Goal: Task Accomplishment & Management: Use online tool/utility

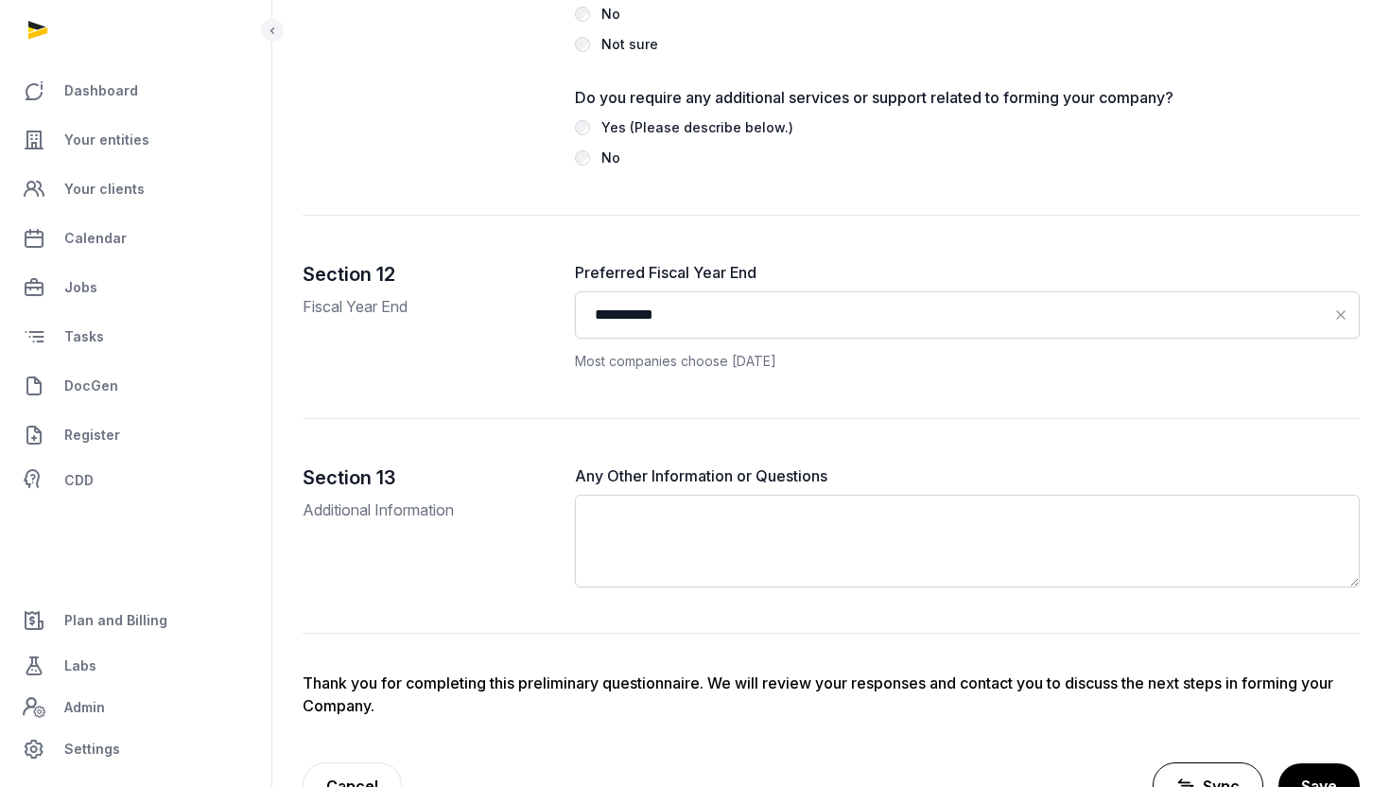
scroll to position [4376, 0]
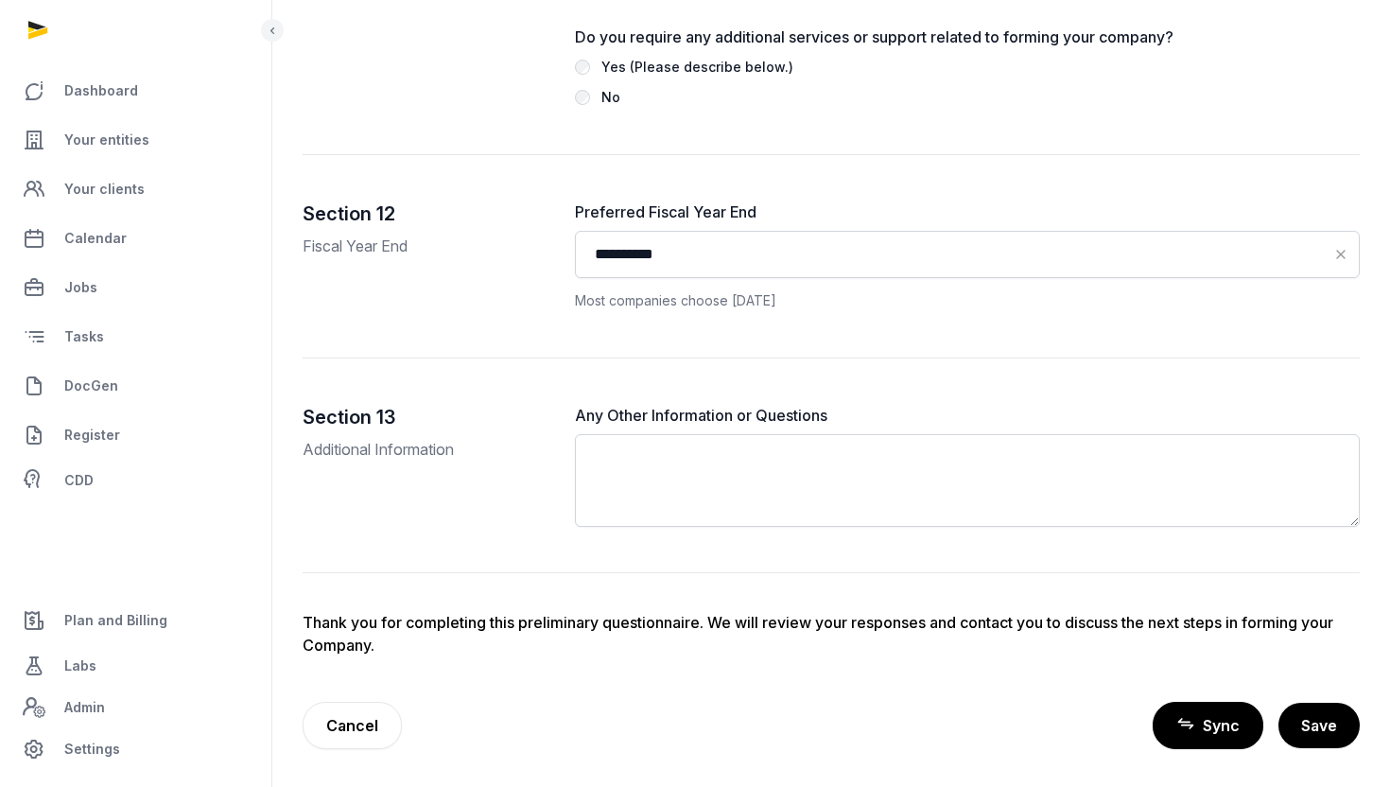
click at [1209, 745] on link "Sync" at bounding box center [1208, 725] width 111 height 47
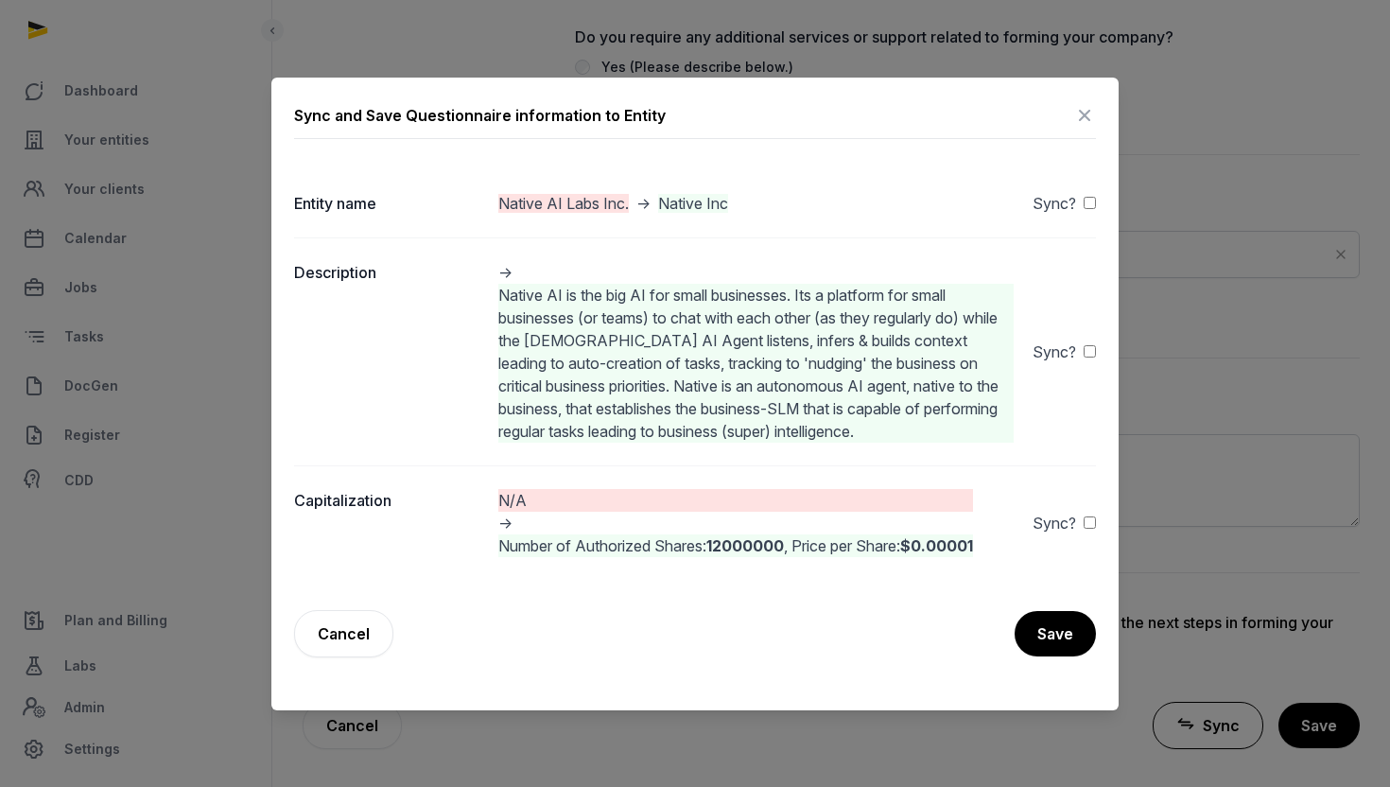
click at [1081, 521] on div "Sync?" at bounding box center [1064, 523] width 63 height 23
click at [1053, 627] on button "Save" at bounding box center [1054, 633] width 83 height 47
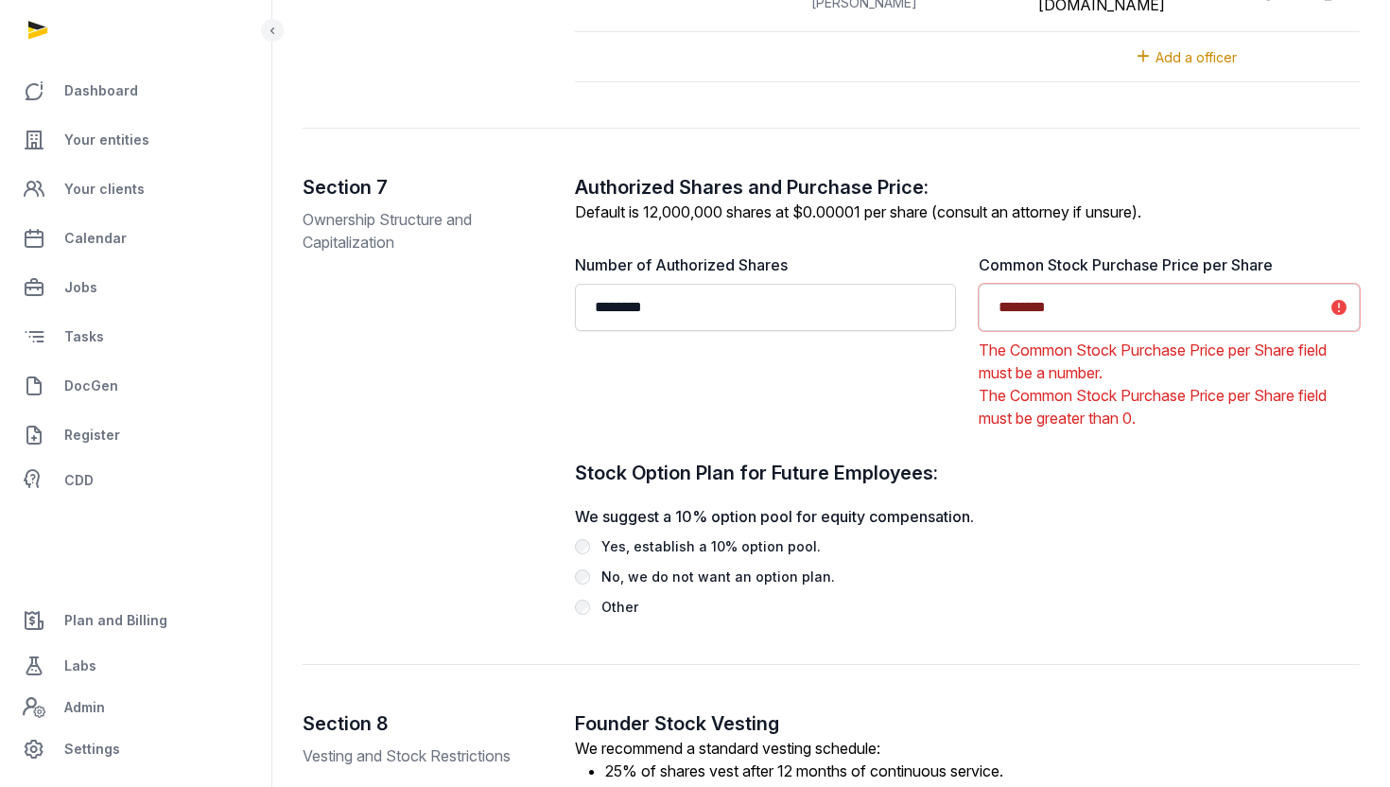
scroll to position [2544, 0]
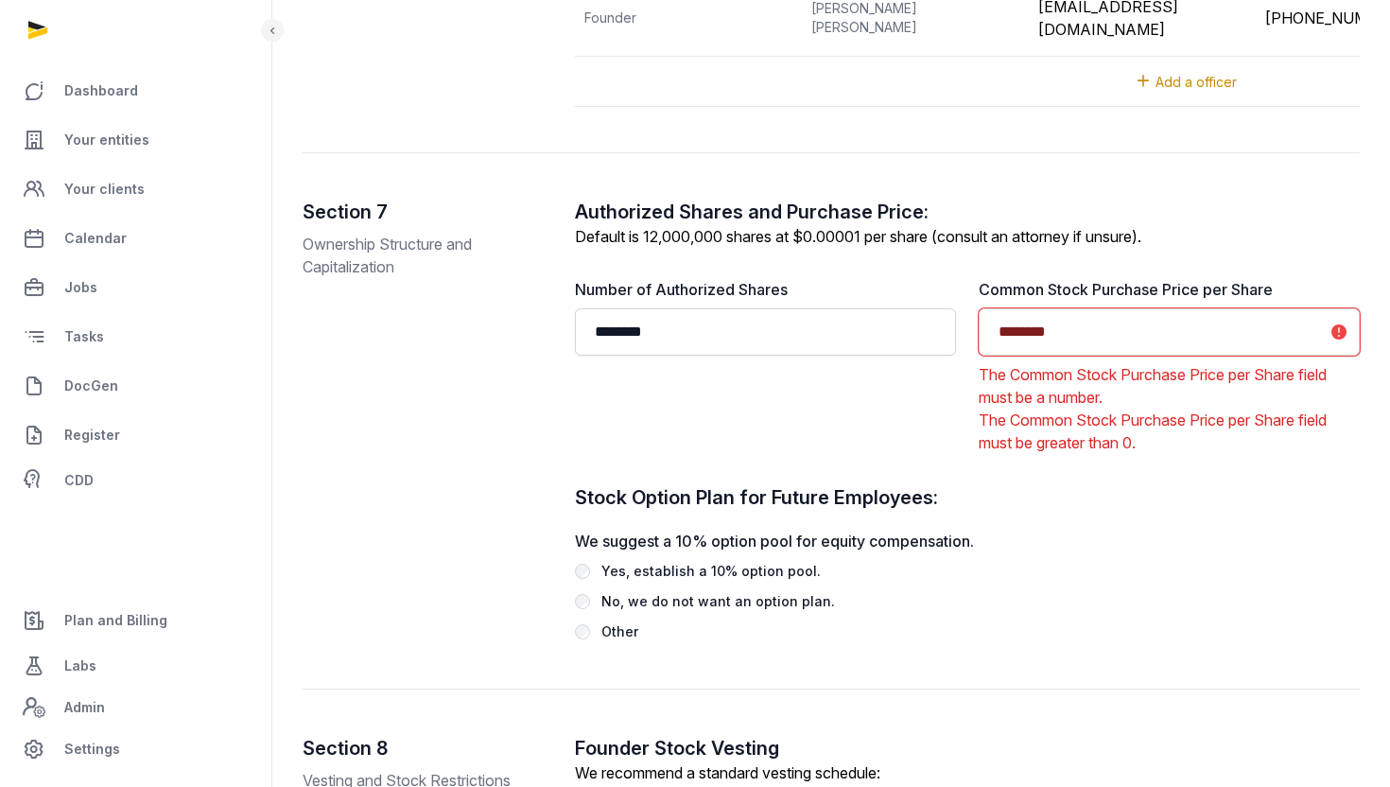
click at [1006, 356] on input "********" at bounding box center [1169, 331] width 381 height 47
type input "*******"
click at [1075, 488] on div "Authorized Shares and Purchase Price: Default is 12,000,000 shares at $0.00001 …" at bounding box center [968, 421] width 786 height 444
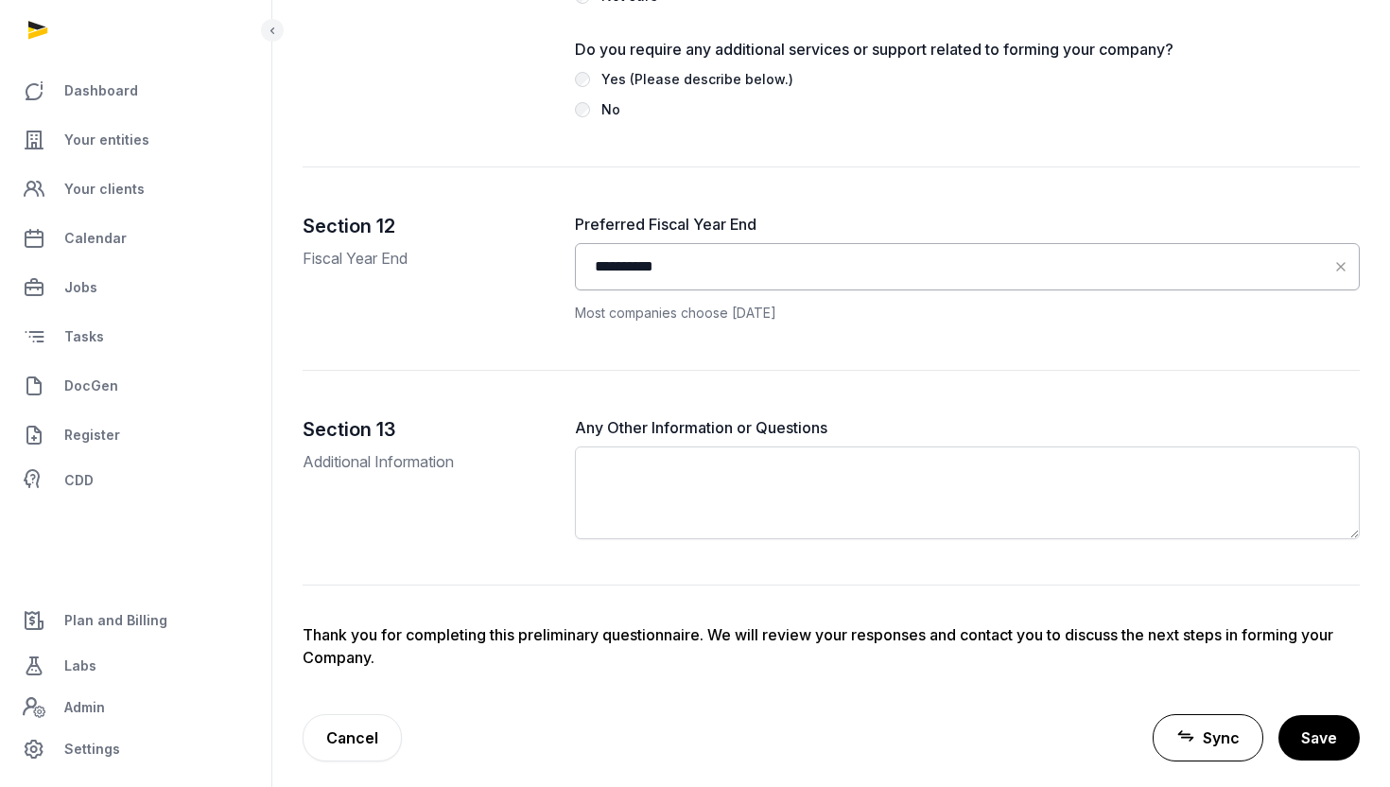
scroll to position [4550, 0]
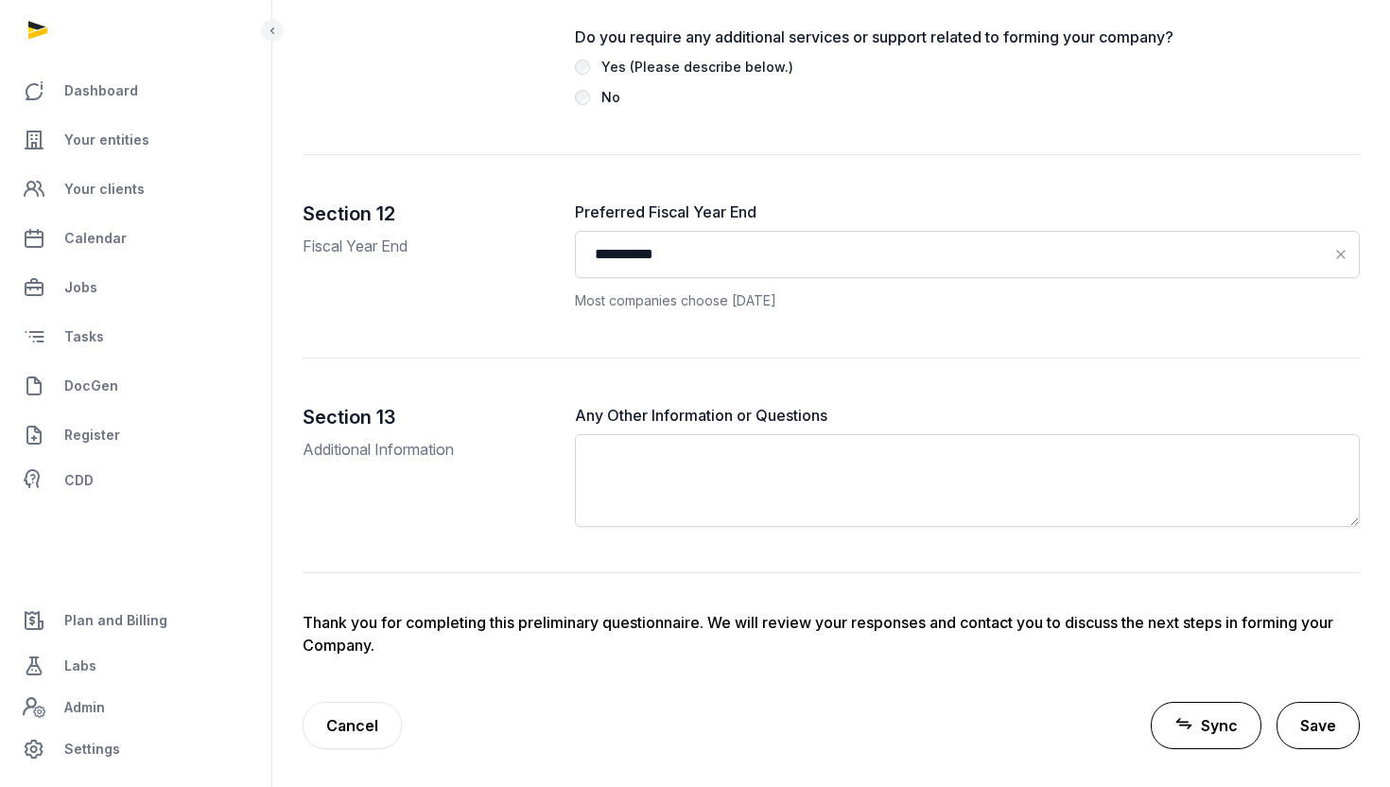
click at [1306, 714] on button "Save" at bounding box center [1318, 725] width 83 height 47
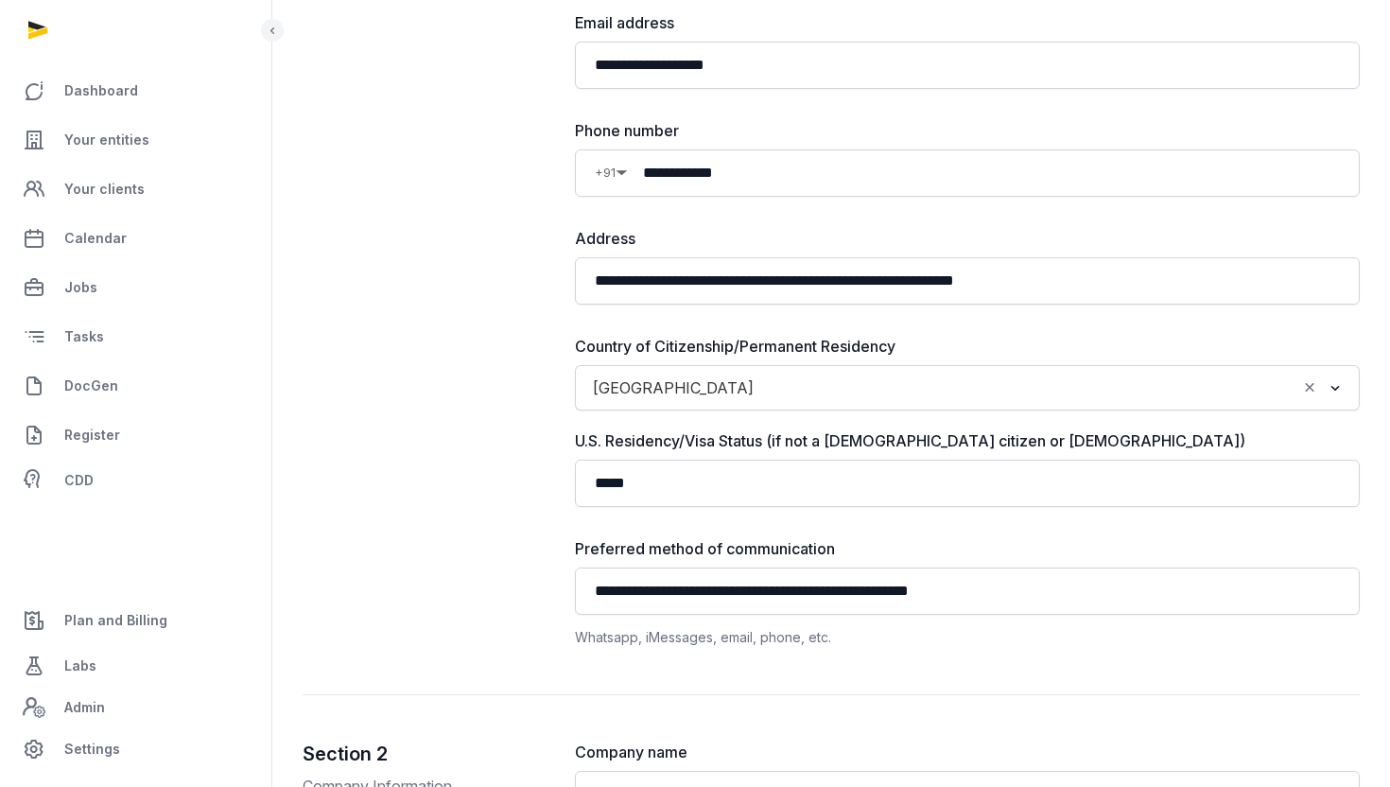
scroll to position [0, 0]
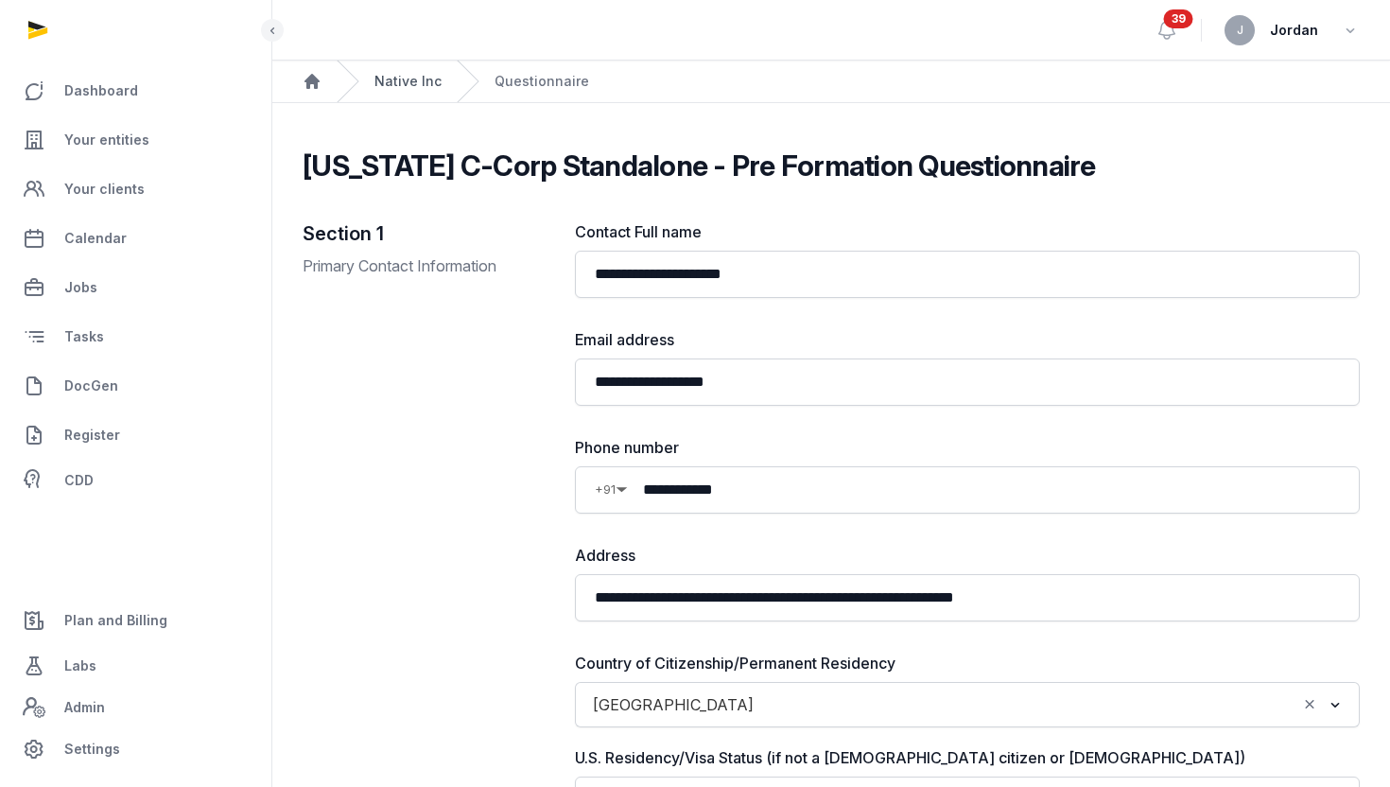
click at [421, 78] on link "Native Inc" at bounding box center [407, 81] width 67 height 19
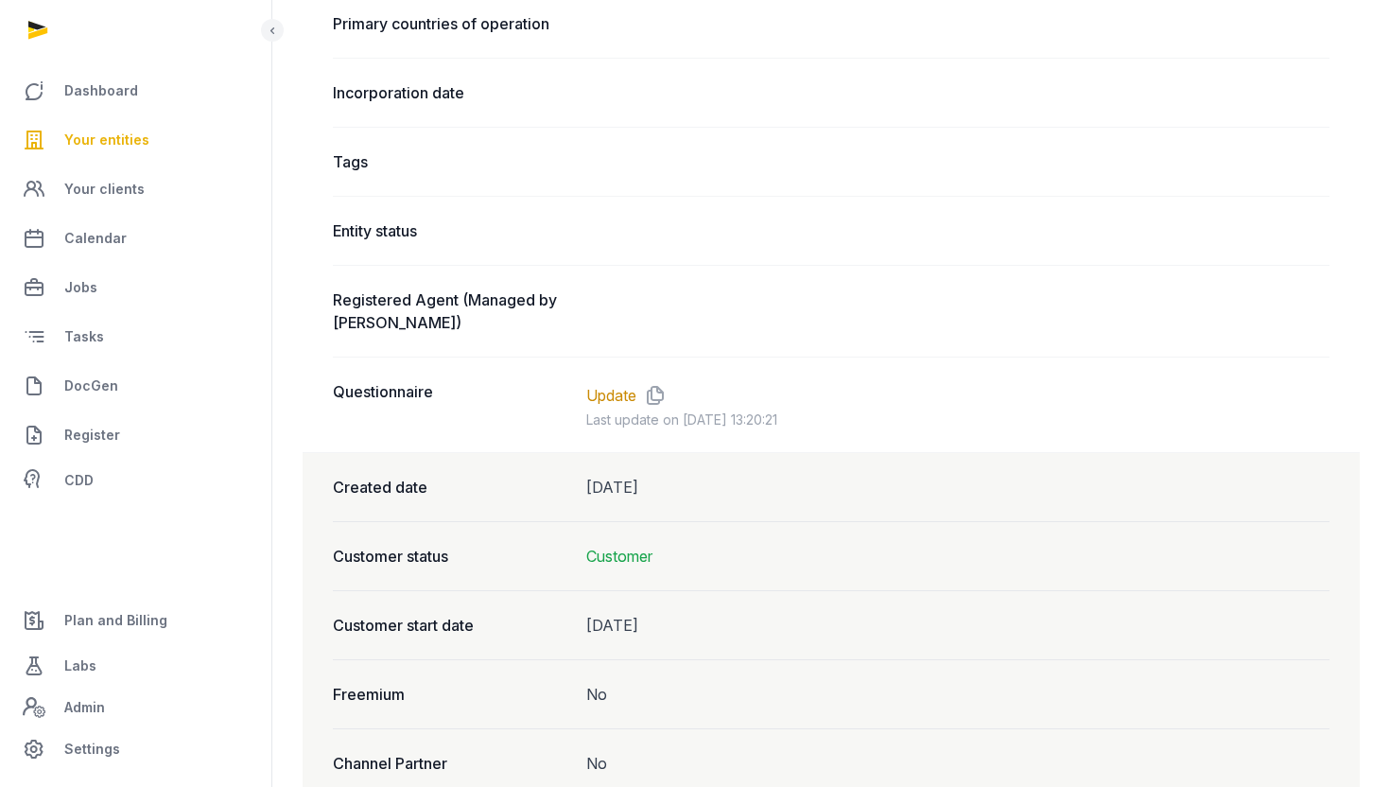
scroll to position [1235, 0]
click at [613, 390] on link "Update" at bounding box center [611, 394] width 50 height 23
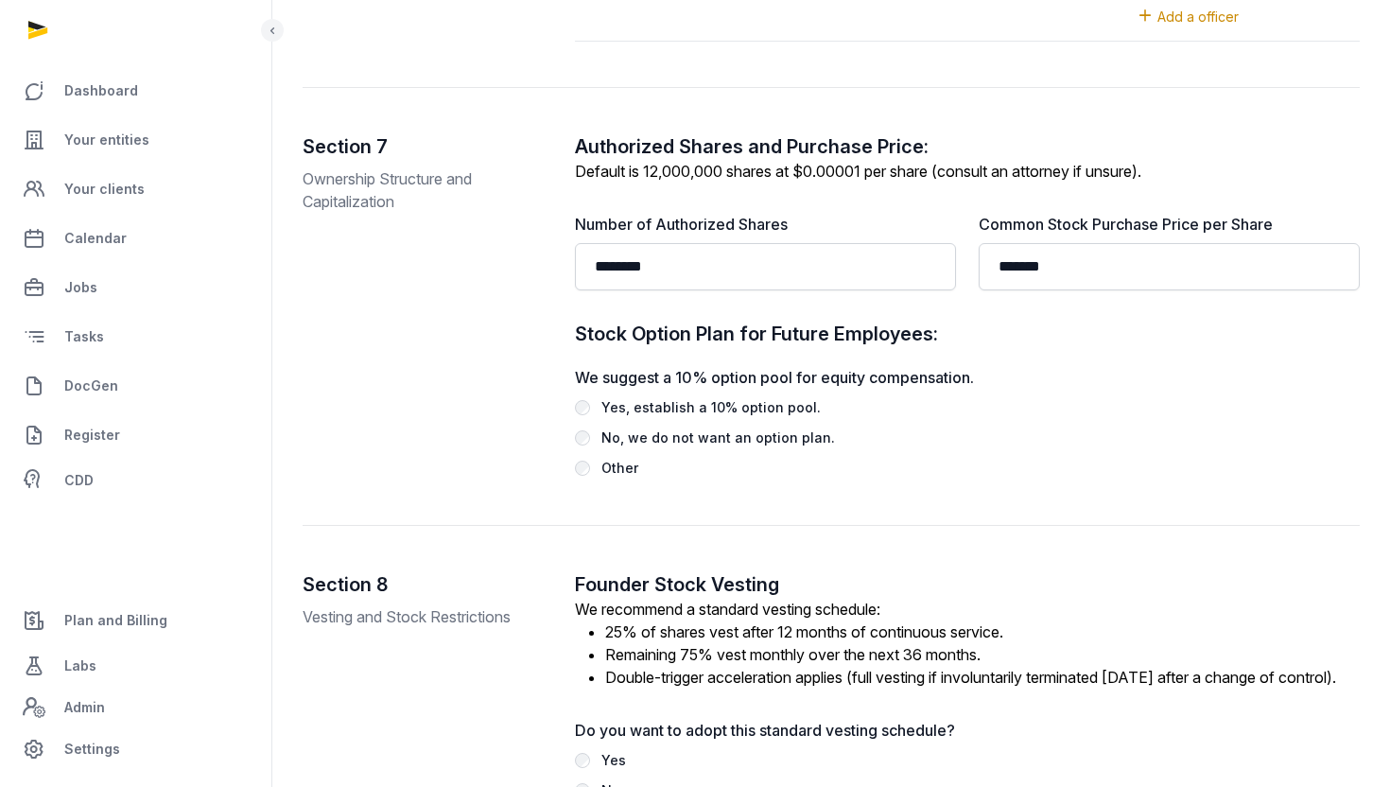
scroll to position [2532, 0]
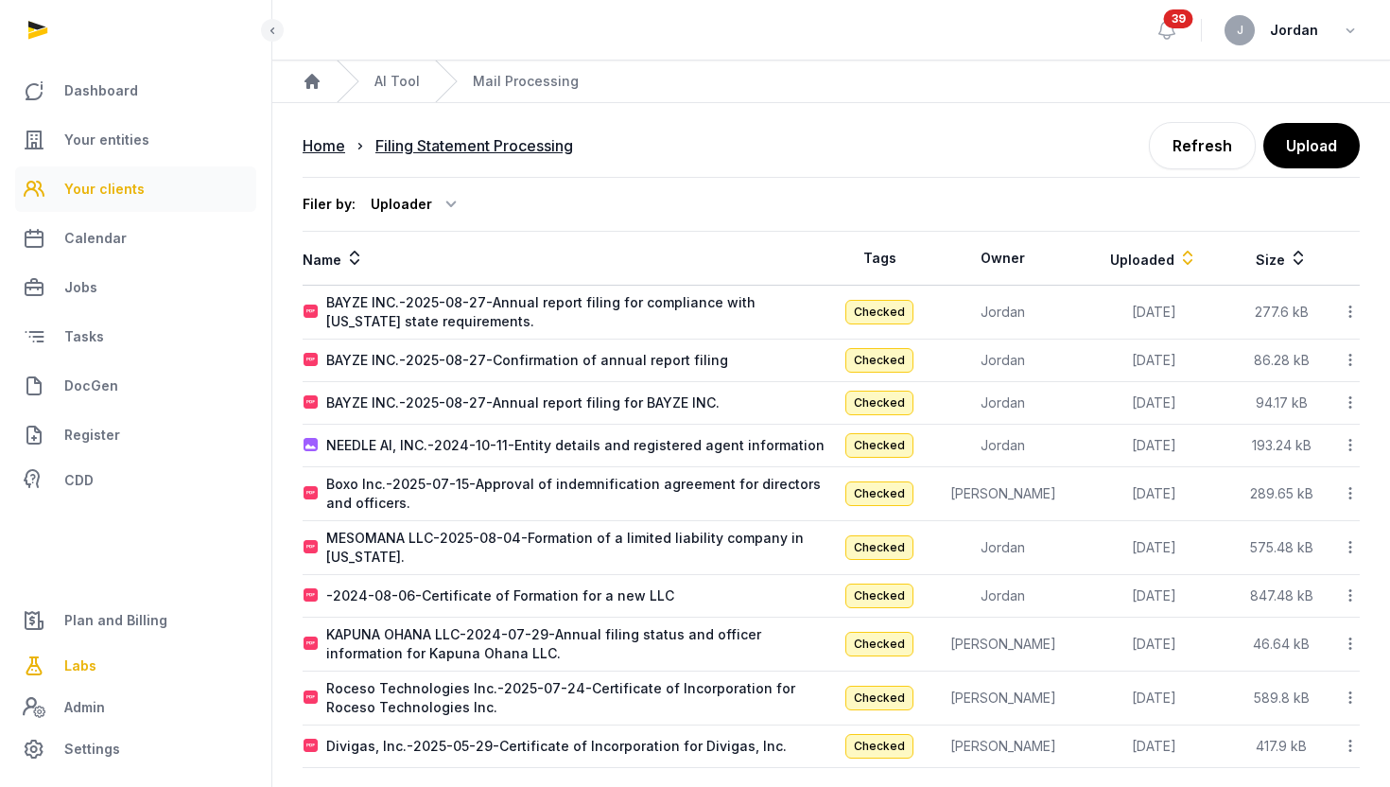
click at [128, 184] on span "Your clients" at bounding box center [104, 189] width 80 height 23
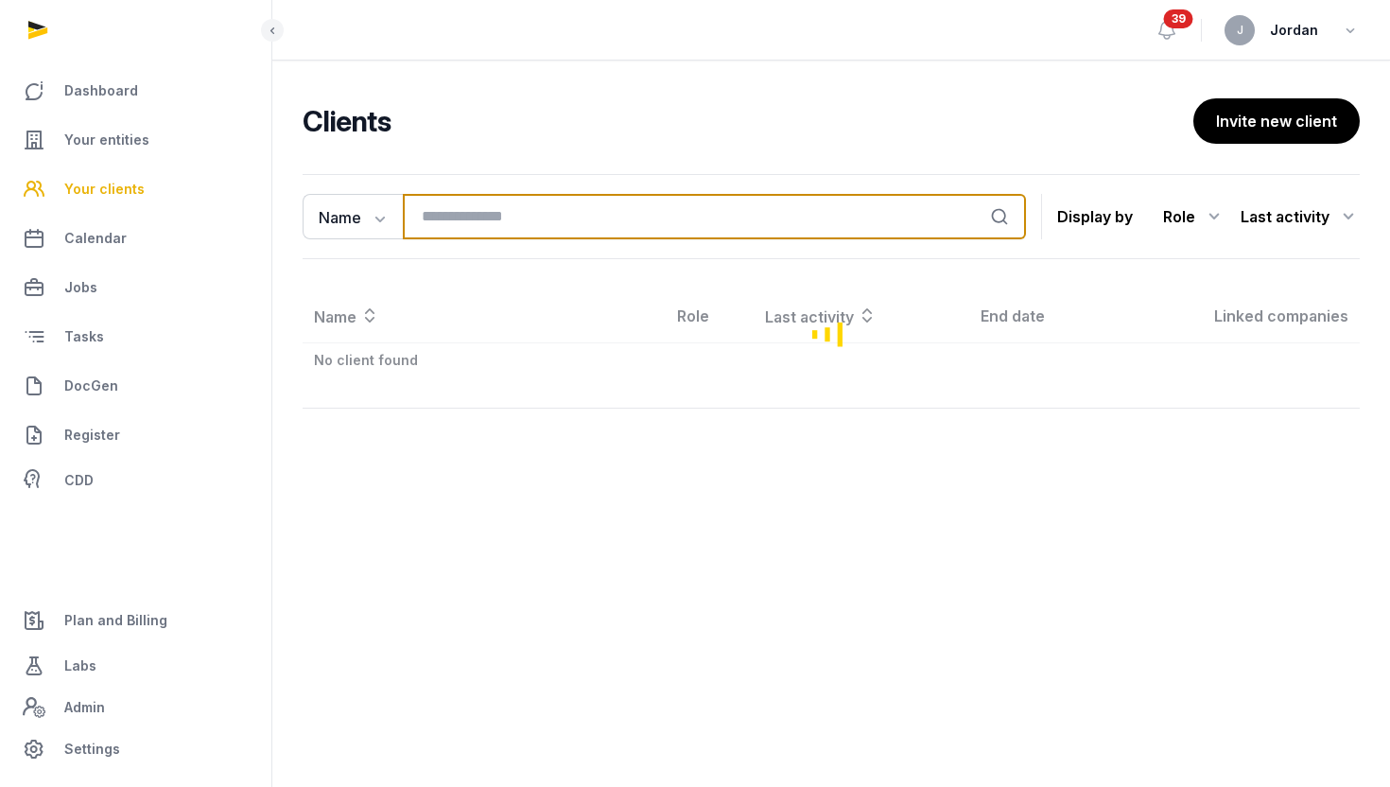
click at [463, 223] on input "search" at bounding box center [714, 216] width 623 height 45
type input "**"
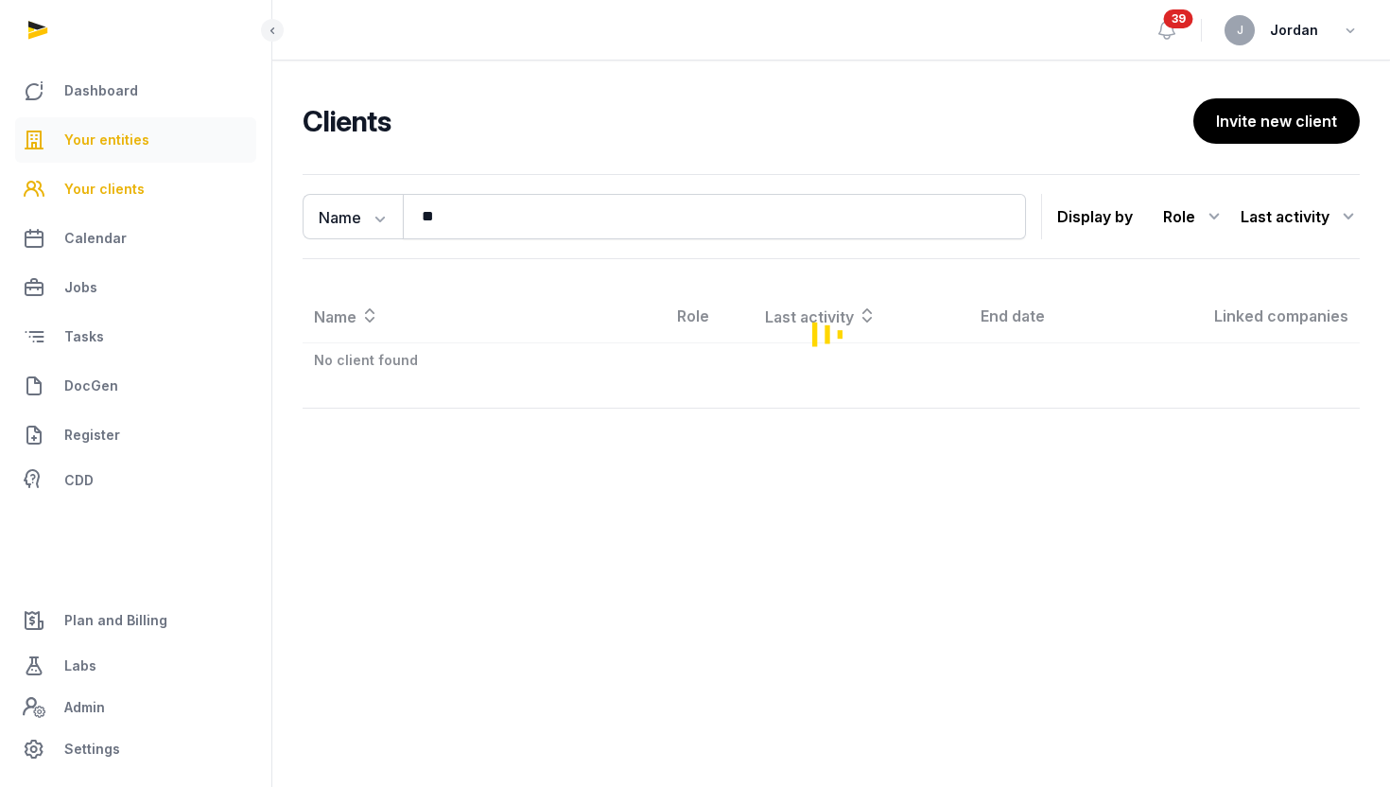
click at [95, 148] on span "Your entities" at bounding box center [106, 140] width 85 height 23
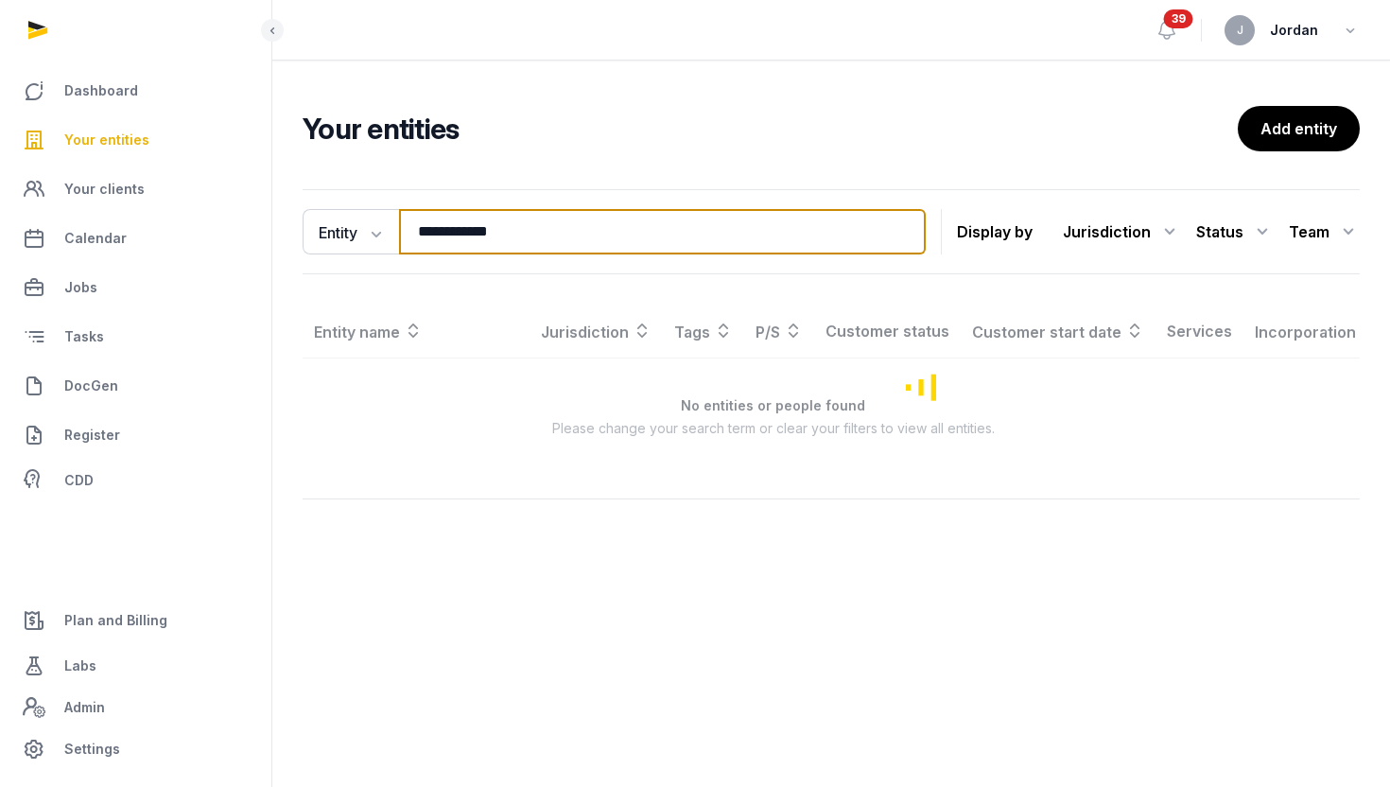
click at [481, 236] on input "**********" at bounding box center [662, 231] width 527 height 45
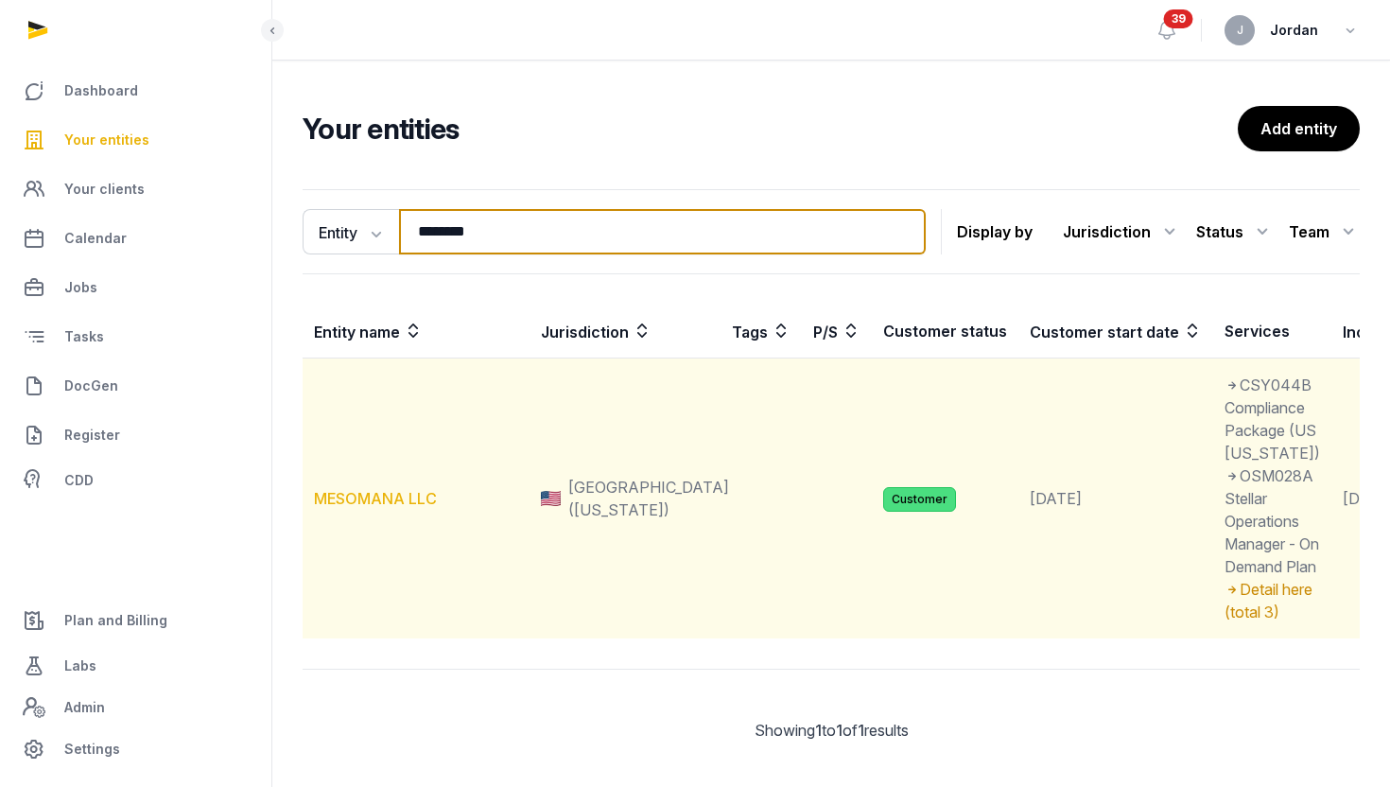
type input "********"
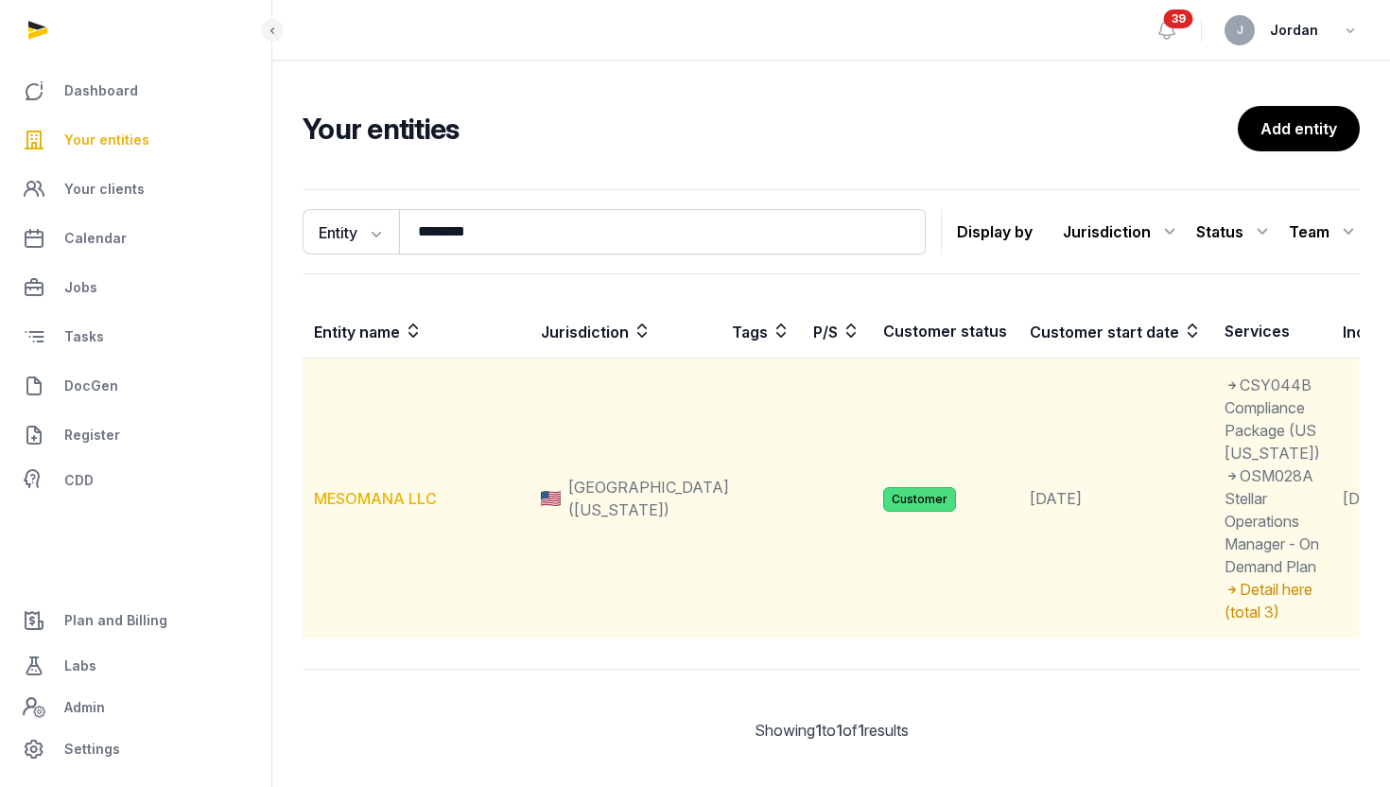
click at [369, 508] on link "MESOMANA LLC" at bounding box center [375, 498] width 123 height 19
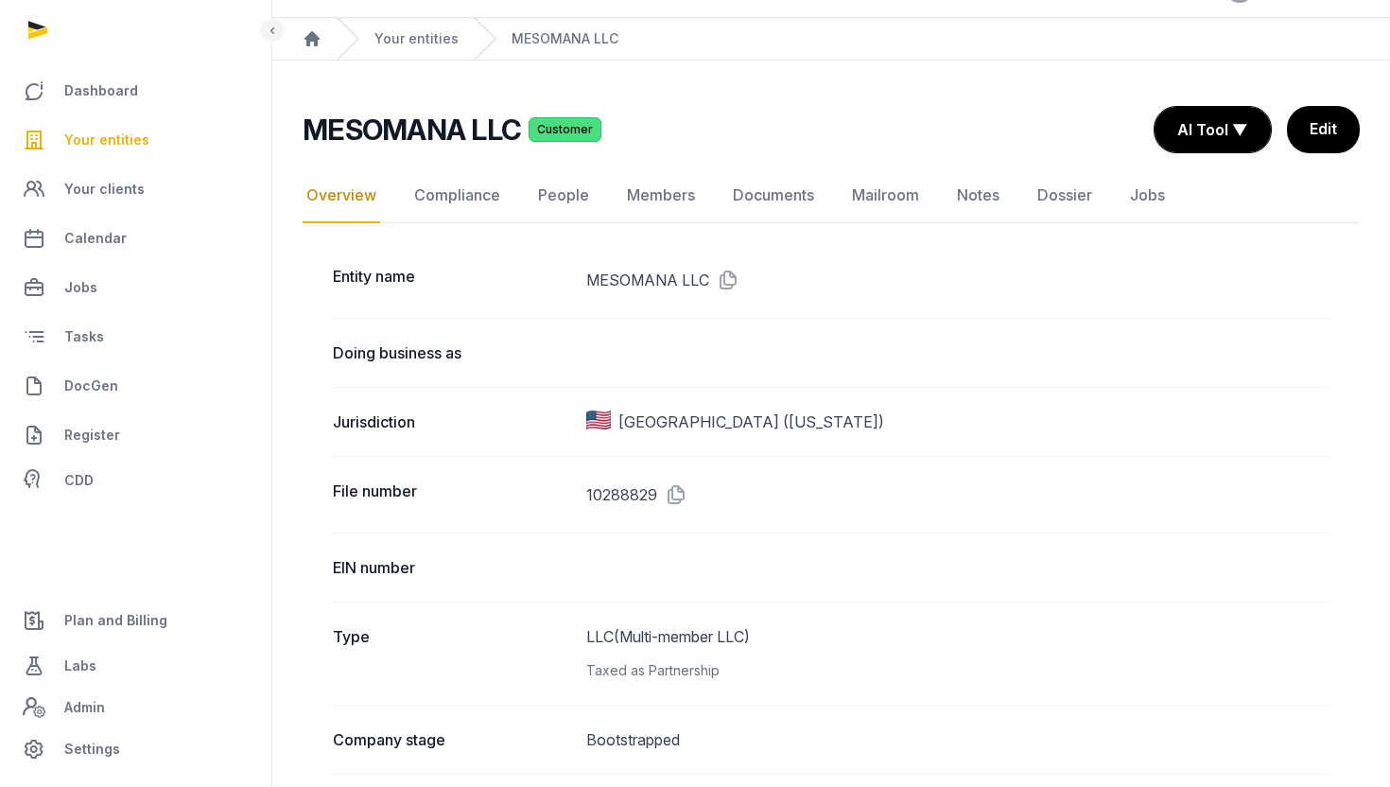
scroll to position [46, 0]
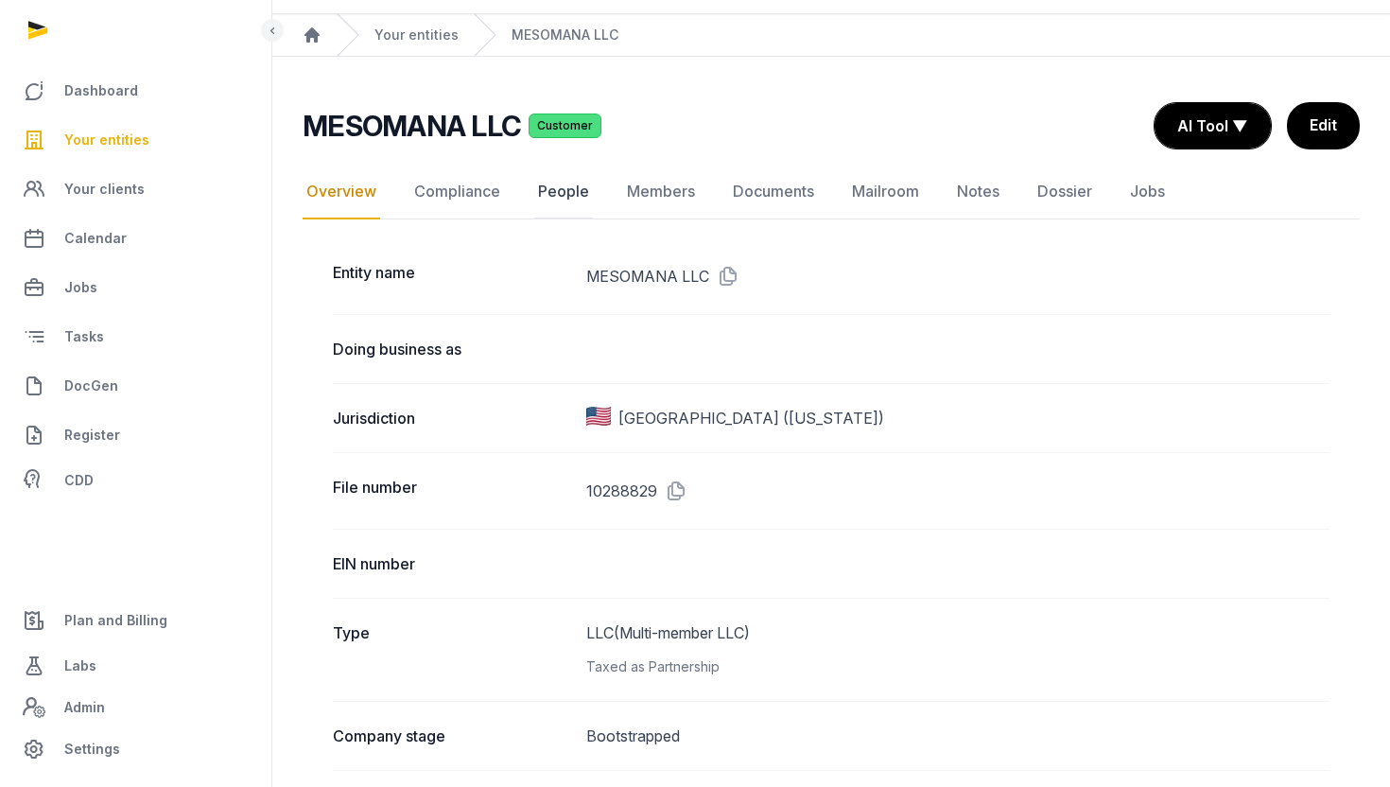
click at [567, 178] on link "People" at bounding box center [563, 192] width 59 height 55
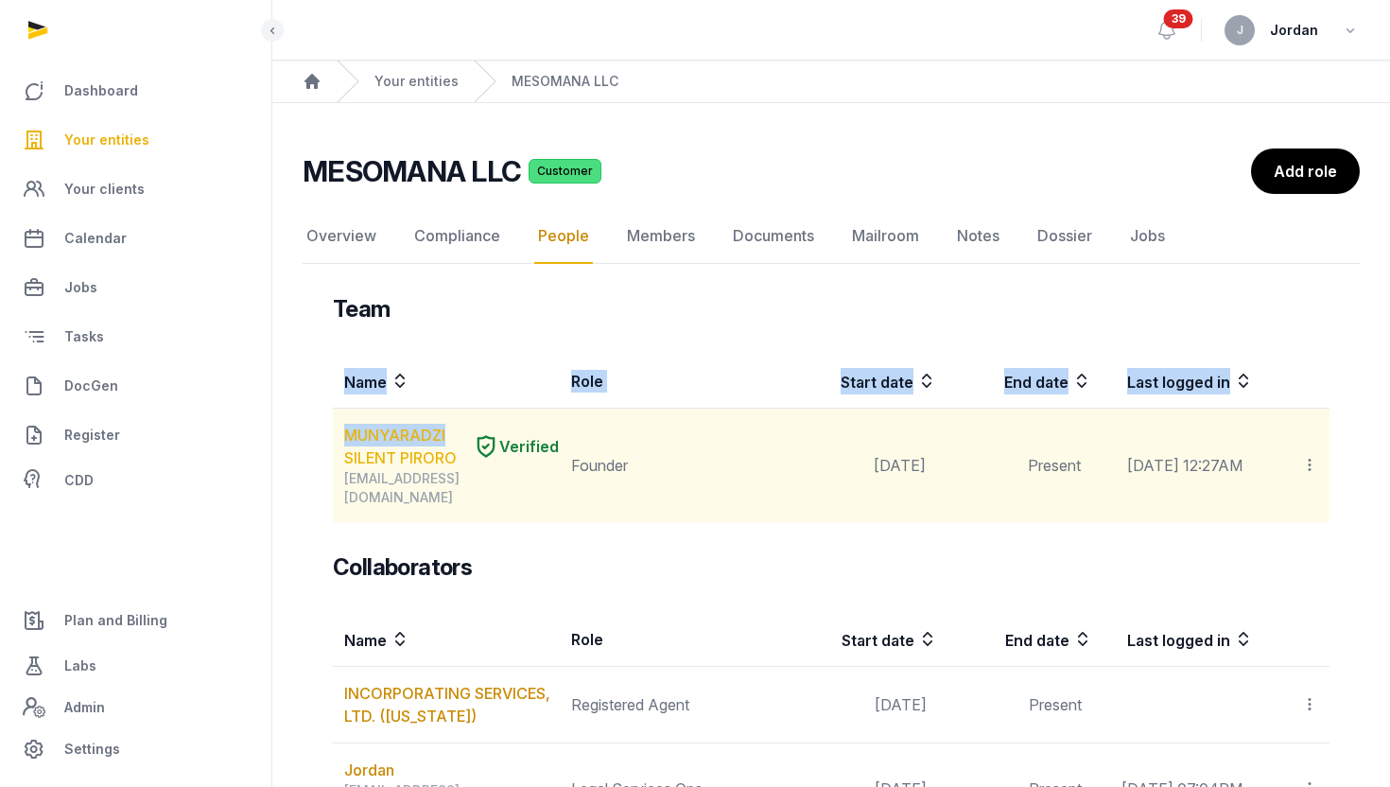
drag, startPoint x: 288, startPoint y: 421, endPoint x: 446, endPoint y: 434, distance: 158.5
copy table "Name Role Start date End date Last logged in MUNYARADZI"
click at [459, 433] on link "MUNYARADZI SILENT PIRORO" at bounding box center [404, 446] width 121 height 45
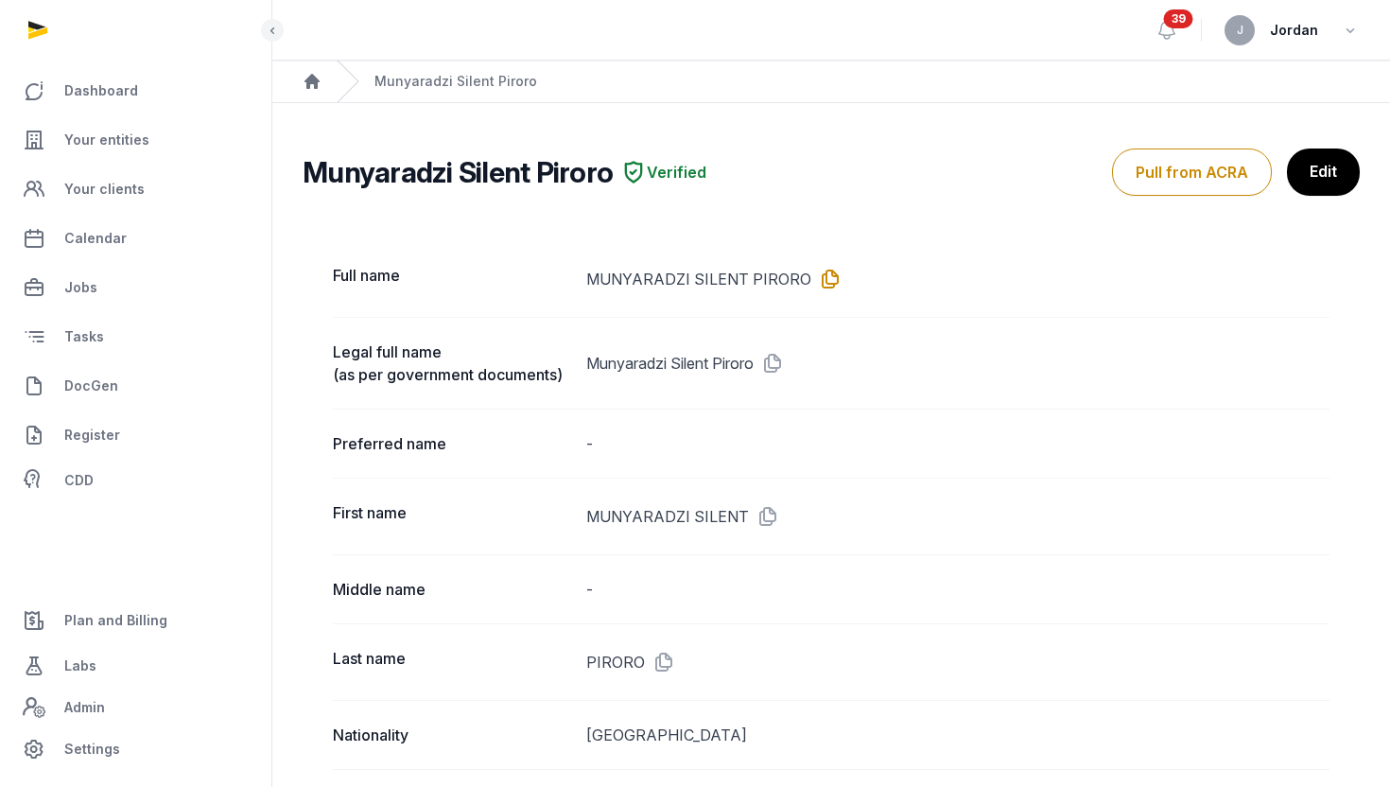
click at [819, 272] on icon at bounding box center [826, 279] width 30 height 30
click at [314, 81] on icon "Breadcrumb" at bounding box center [312, 81] width 15 height 15
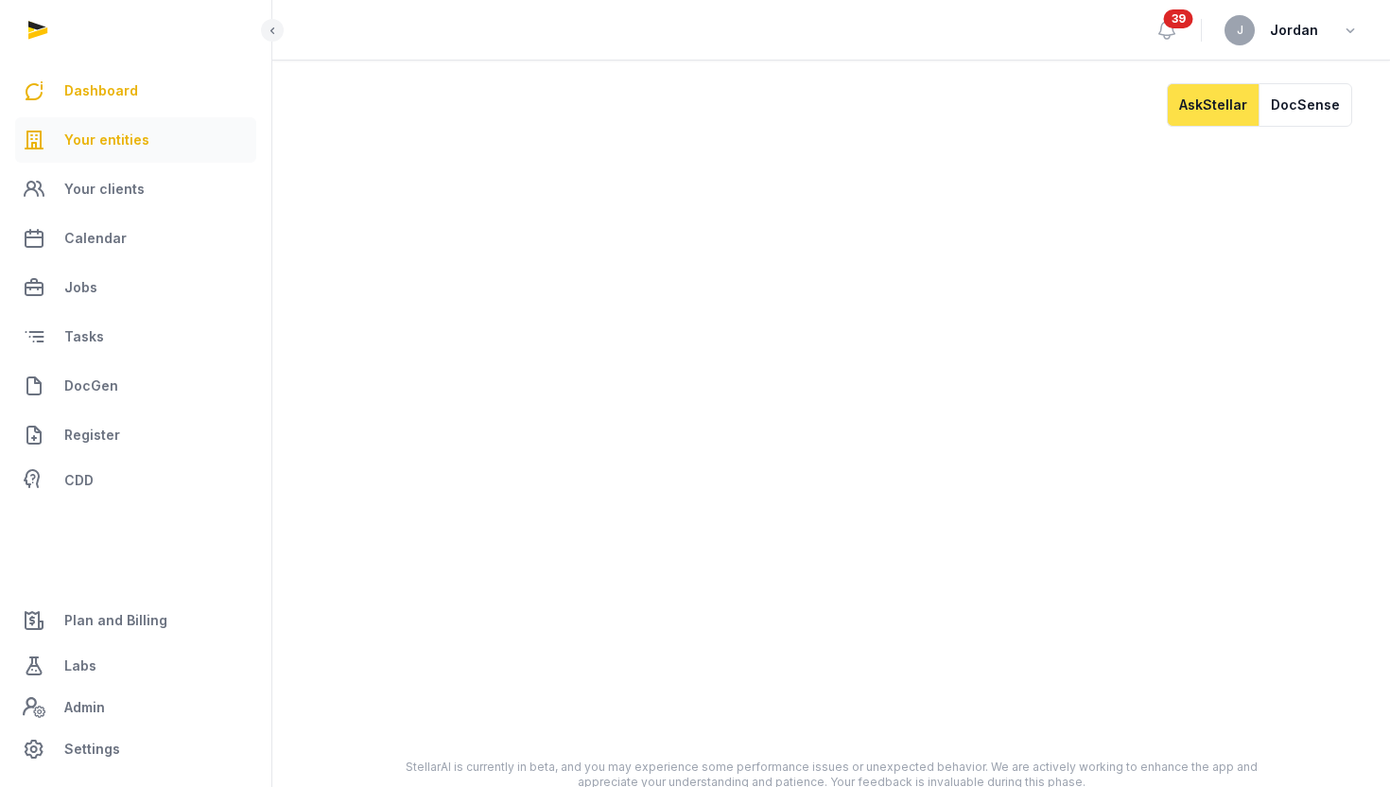
click at [112, 134] on span "Your entities" at bounding box center [106, 140] width 85 height 23
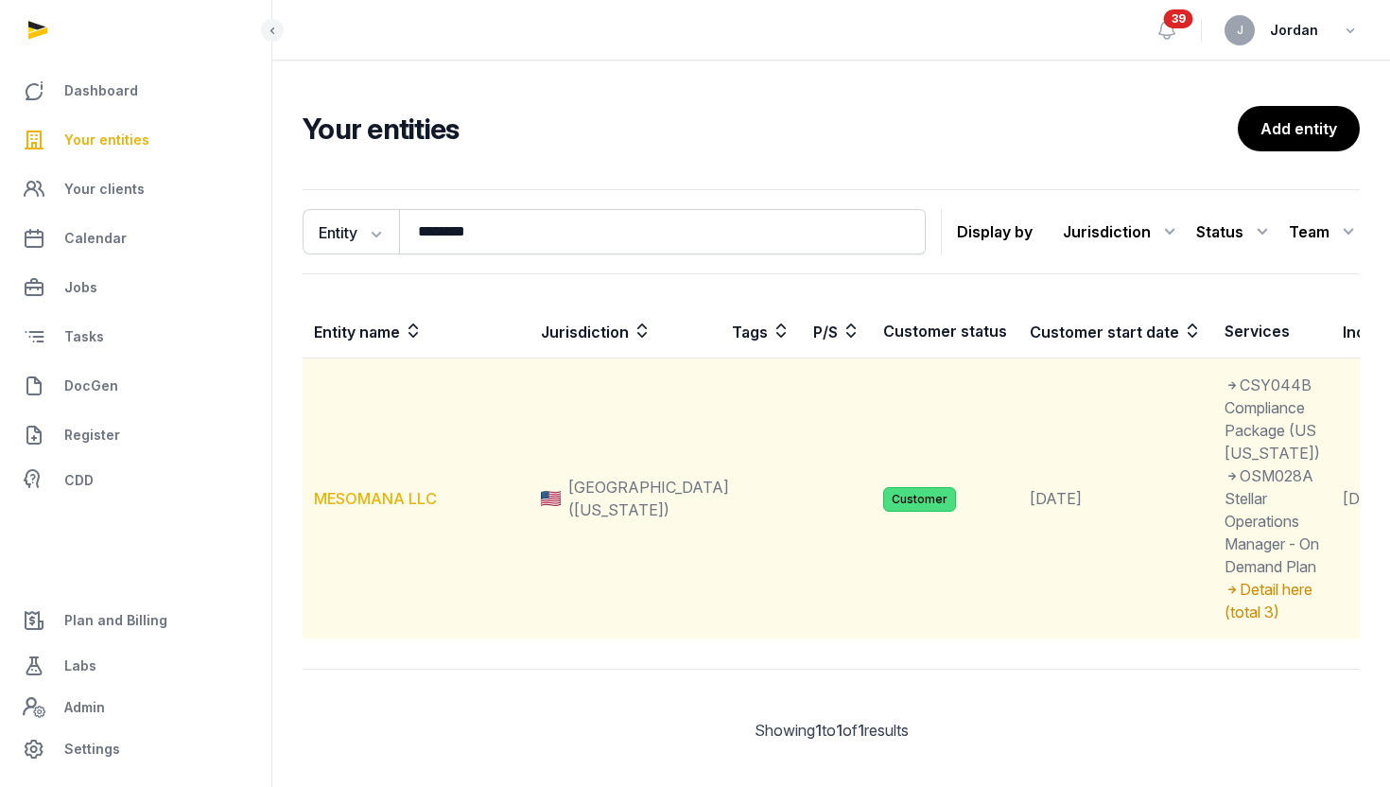
click at [398, 508] on link "MESOMANA LLC" at bounding box center [375, 498] width 123 height 19
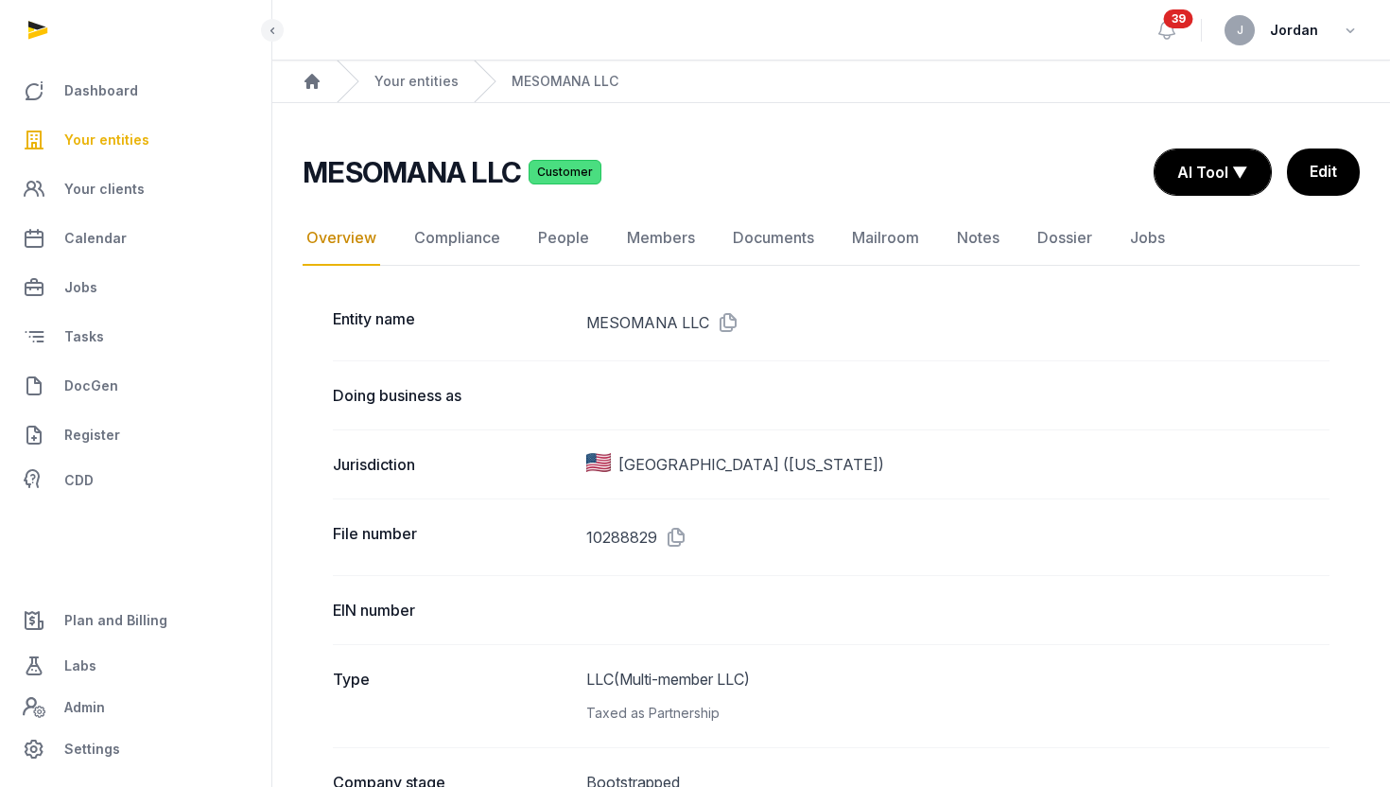
click at [786, 240] on link "Documents" at bounding box center [773, 238] width 89 height 55
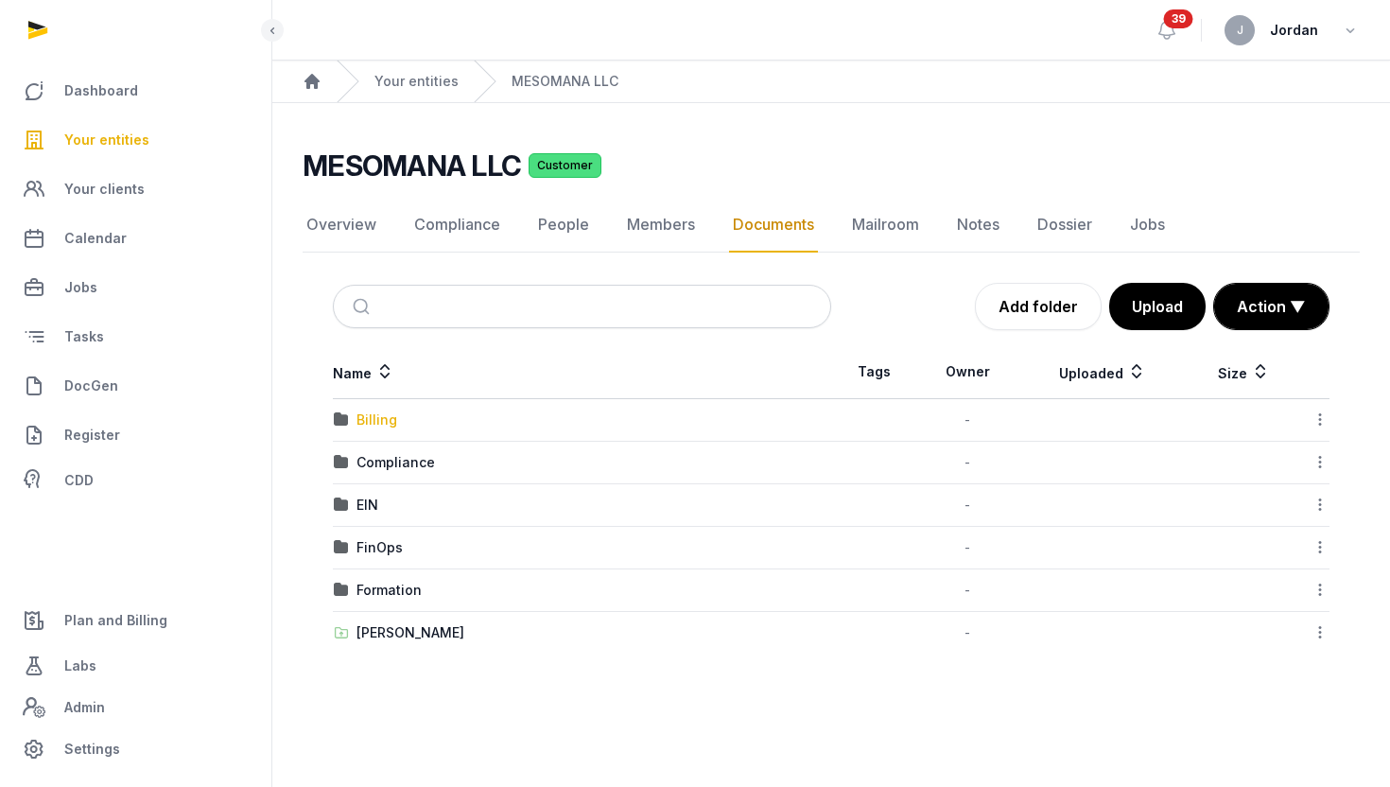
click at [392, 418] on div "Billing" at bounding box center [377, 419] width 41 height 19
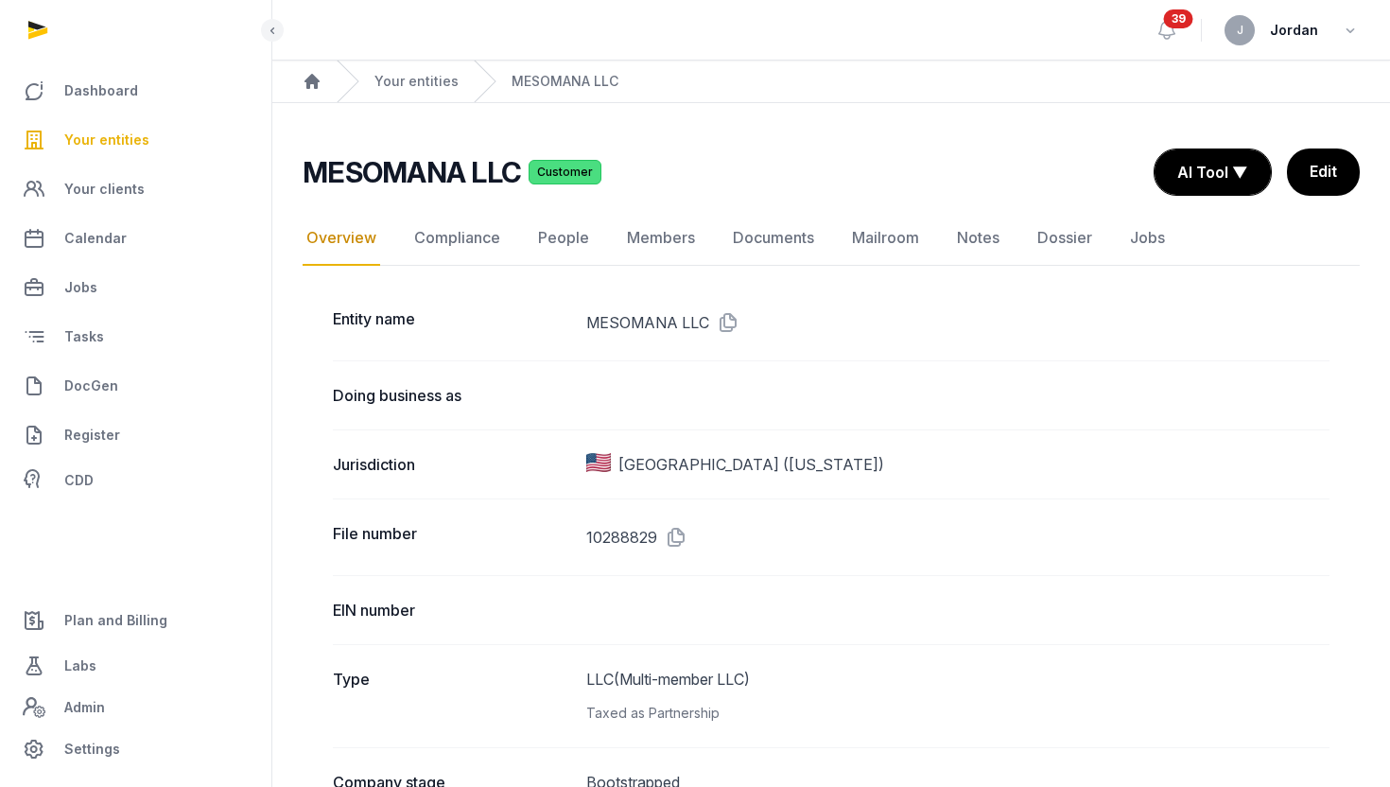
click at [792, 241] on link "Documents" at bounding box center [773, 238] width 89 height 55
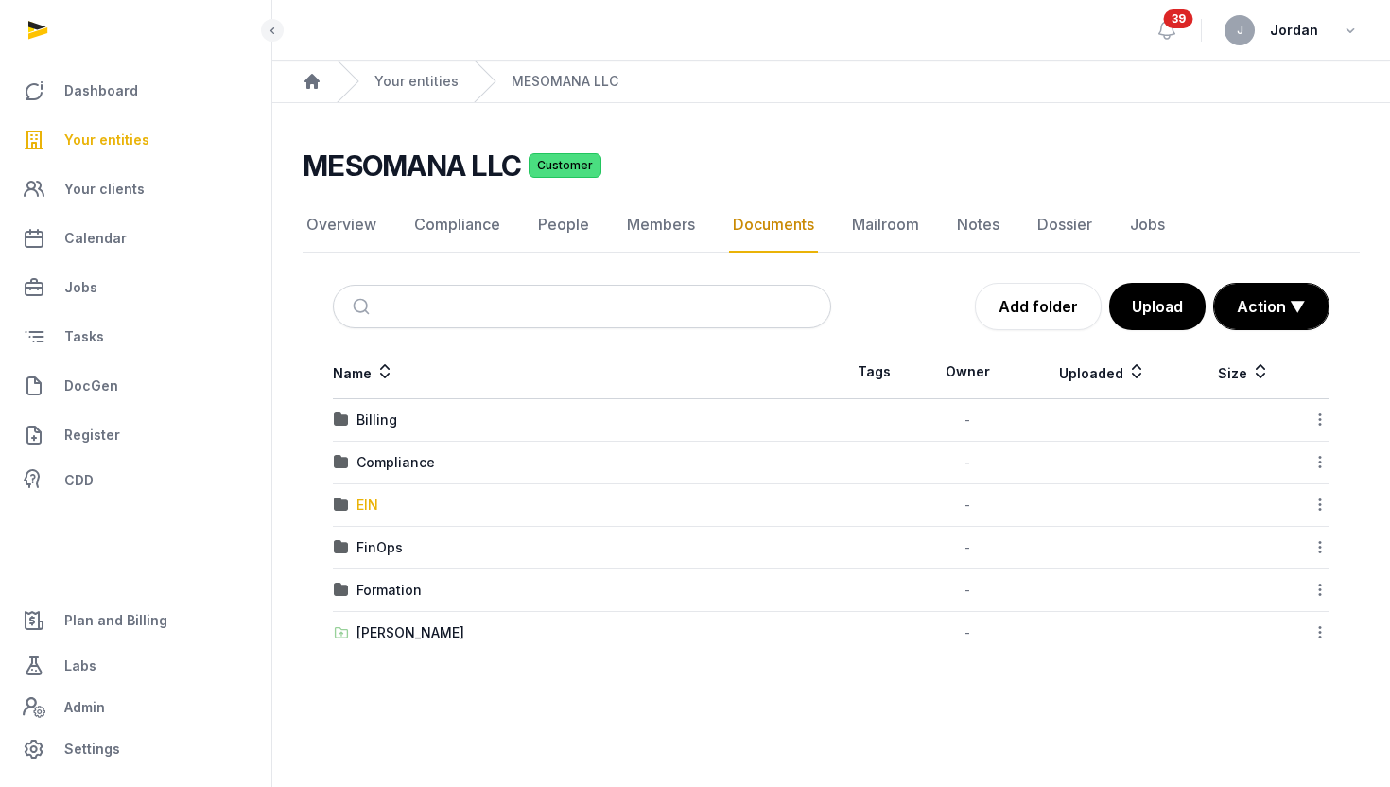
click at [370, 505] on div "EIN" at bounding box center [368, 505] width 22 height 19
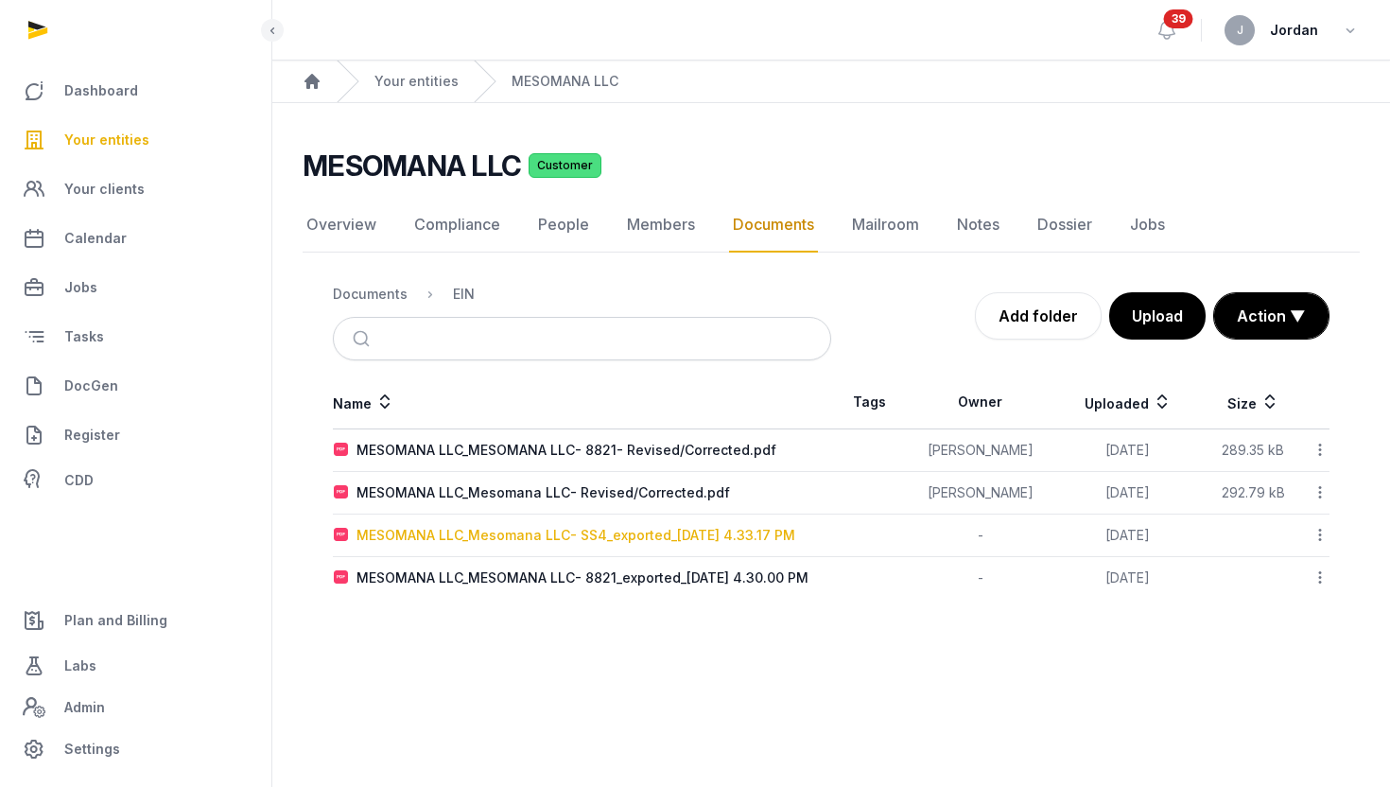
click at [567, 533] on div "MESOMANA LLC_Mesomana LLC- SS4_exported_2025-08-12 4.33.17 PM" at bounding box center [576, 535] width 439 height 19
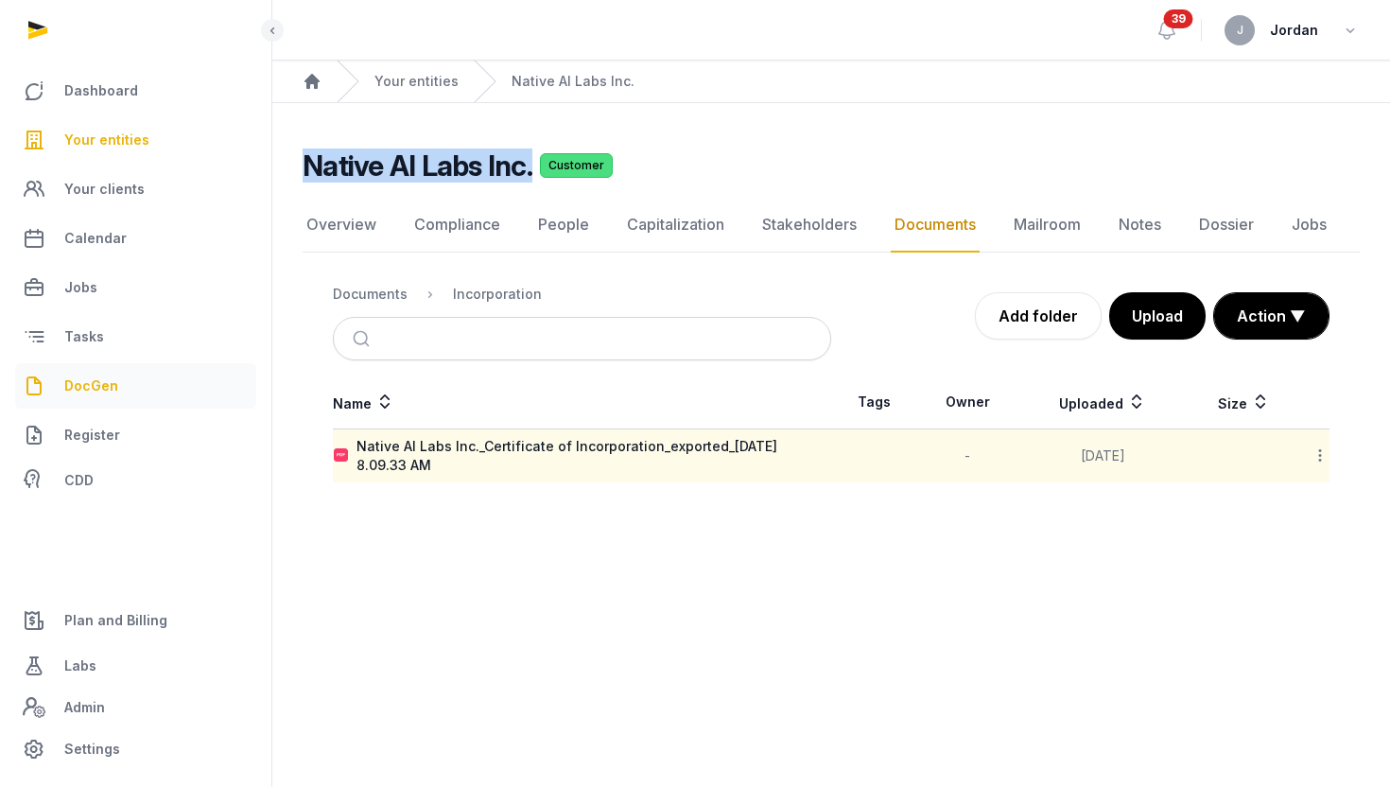
click at [92, 384] on span "DocGen" at bounding box center [91, 385] width 54 height 23
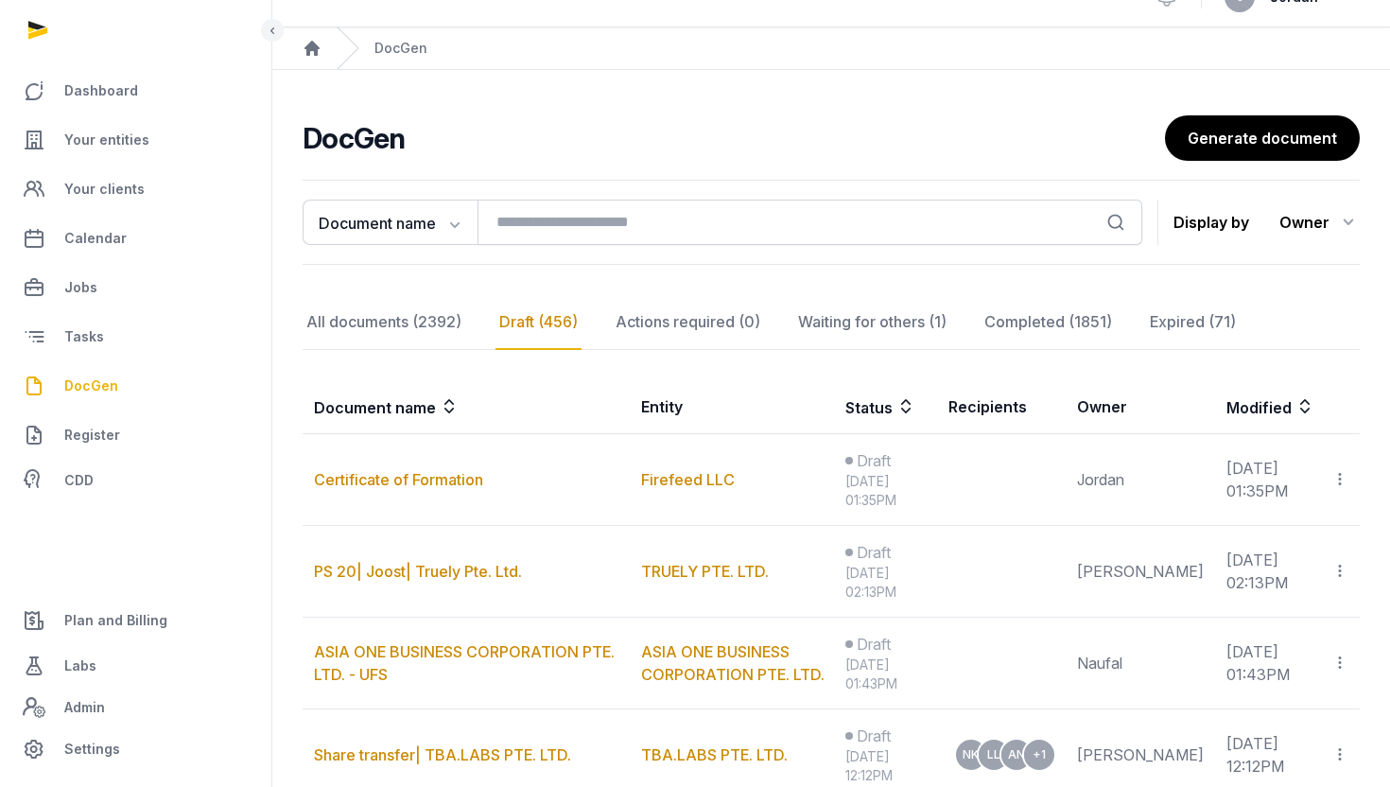
scroll to position [41, 0]
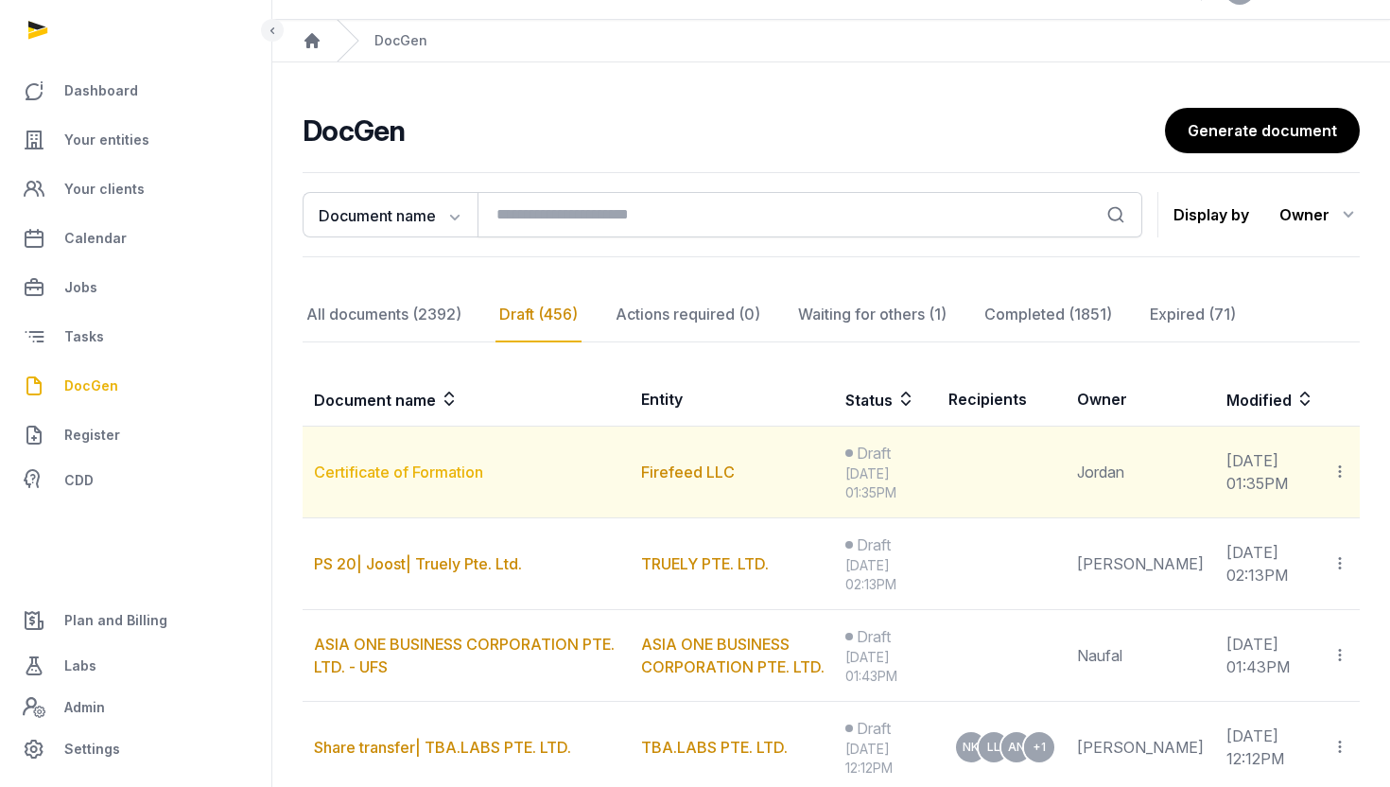
click at [451, 472] on link "Certificate of Formation" at bounding box center [398, 471] width 169 height 19
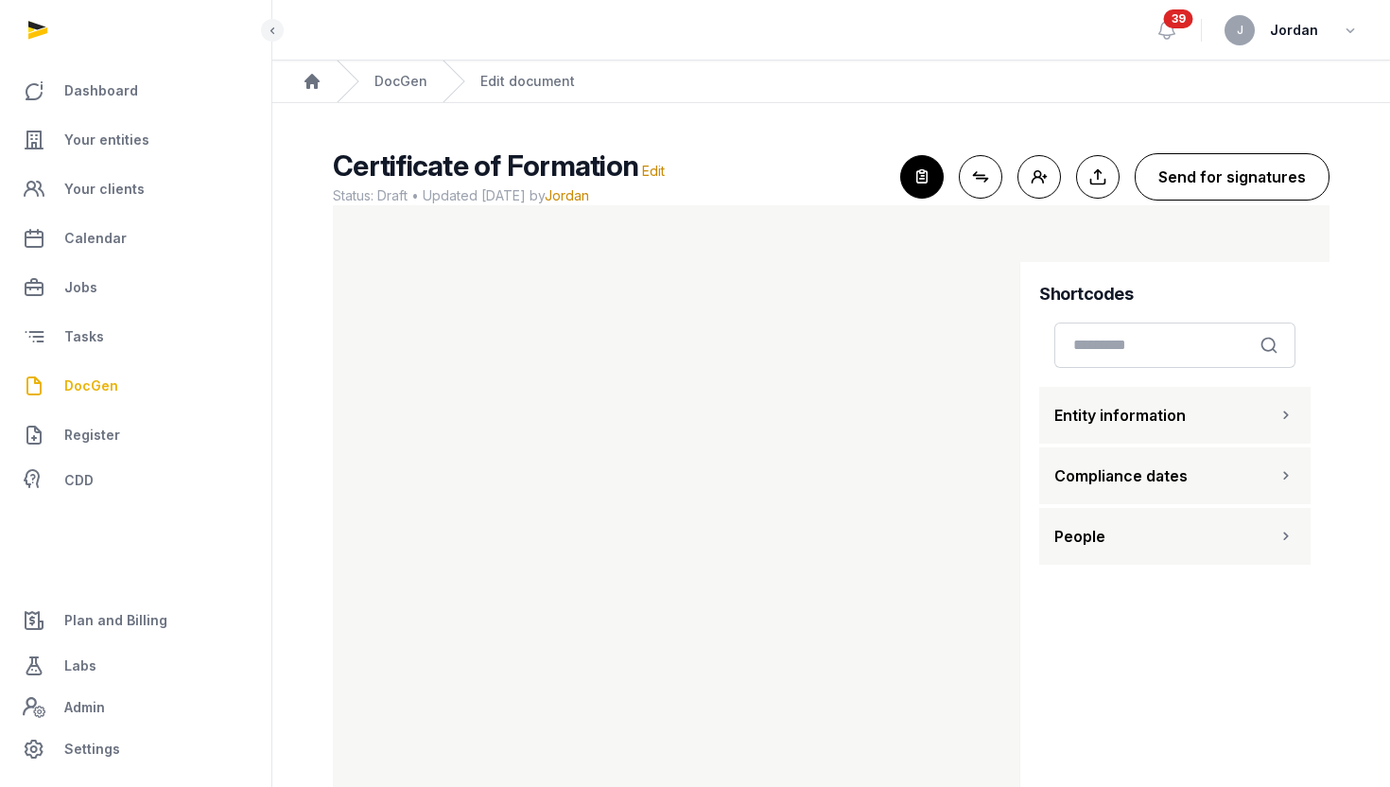
click at [1199, 186] on button "Send for signatures" at bounding box center [1232, 176] width 195 height 47
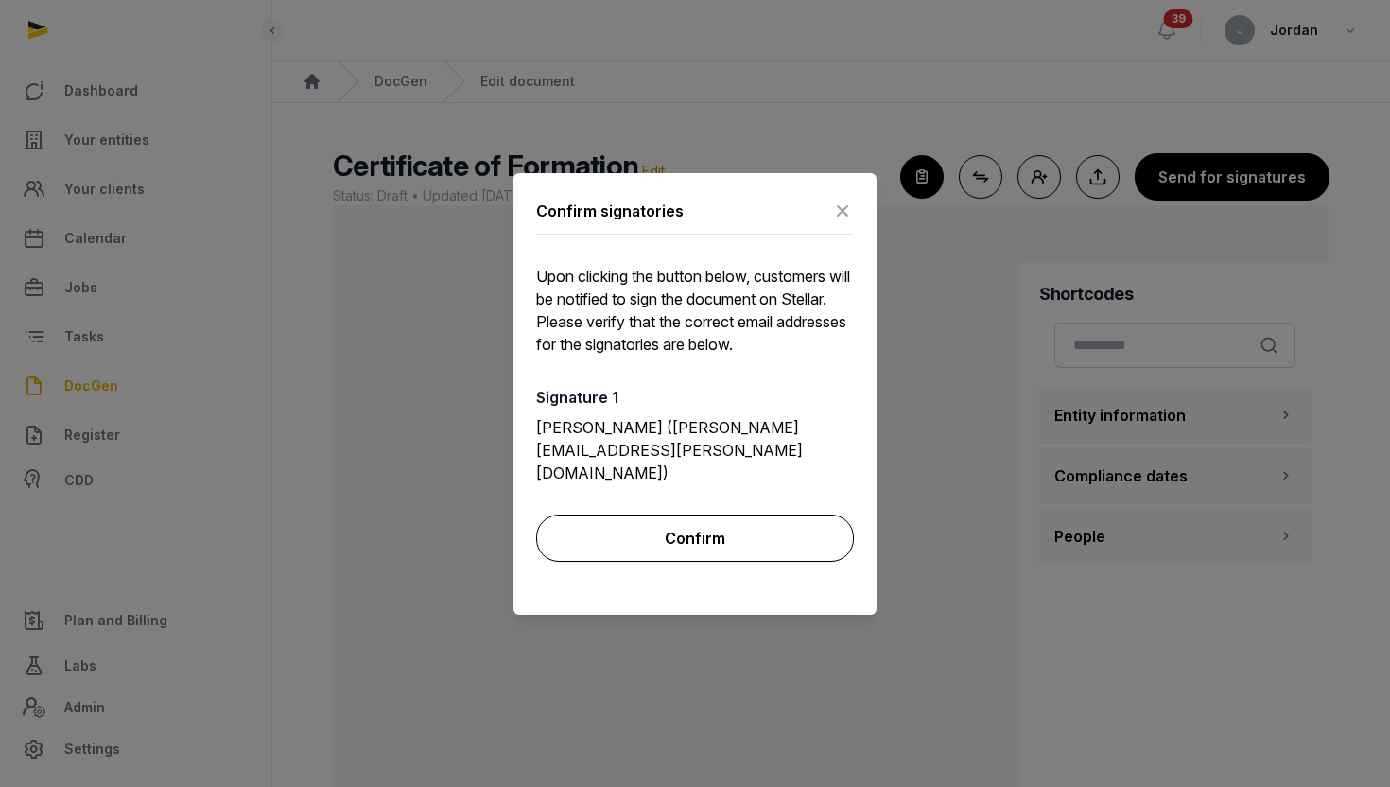
click at [688, 517] on button "Confirm" at bounding box center [695, 537] width 318 height 47
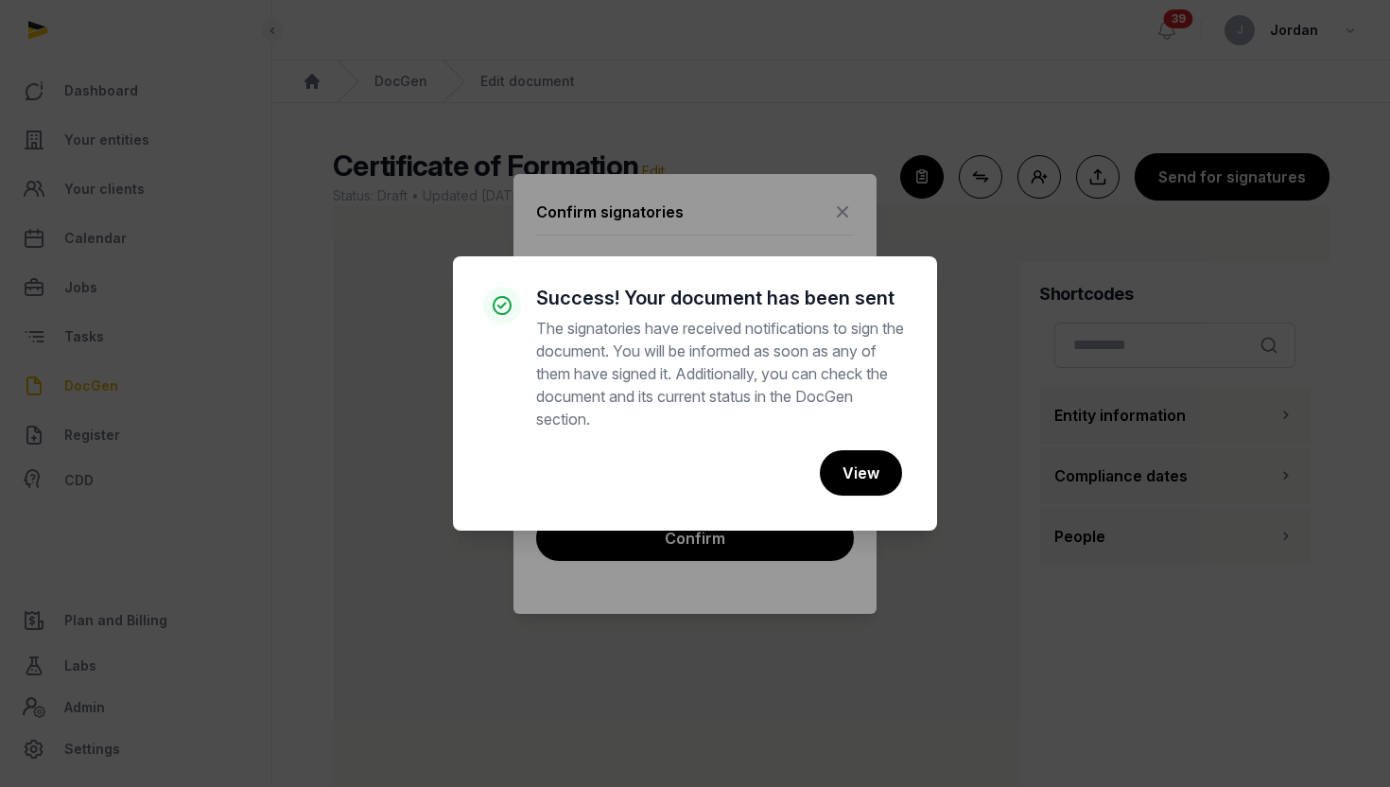
click at [900, 286] on div "× Success! Your document has been sent The signatories have received notificati…" at bounding box center [695, 393] width 484 height 274
